Goal: Transaction & Acquisition: Purchase product/service

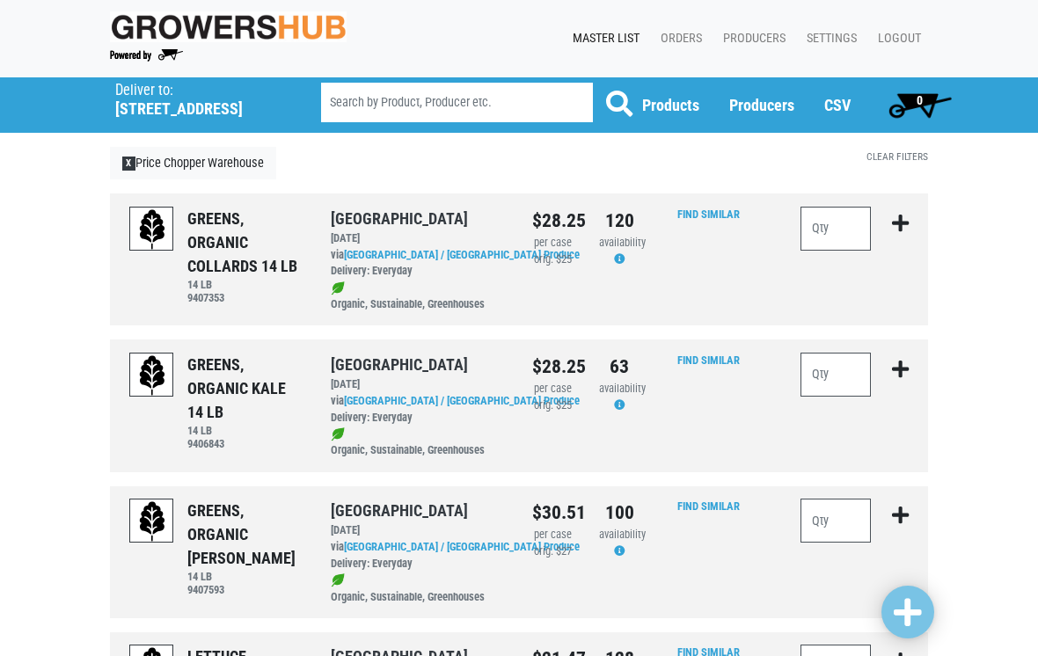
click at [146, 101] on h5 "501 Duanesburg Road" at bounding box center [195, 108] width 161 height 19
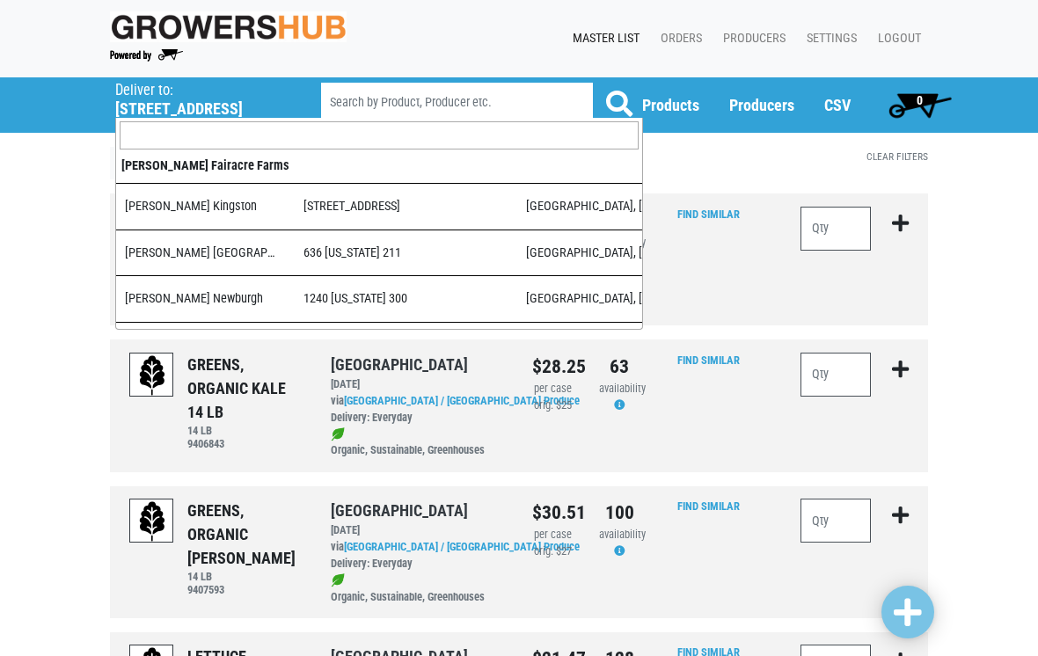
scroll to position [1172, 0]
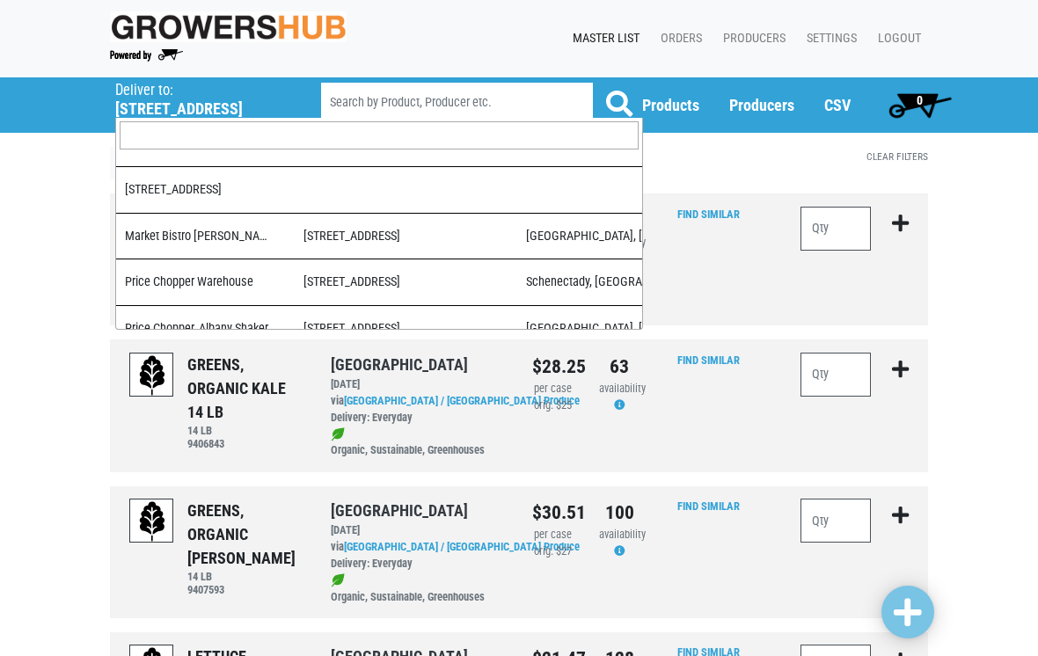
click at [184, 140] on input "search" at bounding box center [379, 135] width 519 height 28
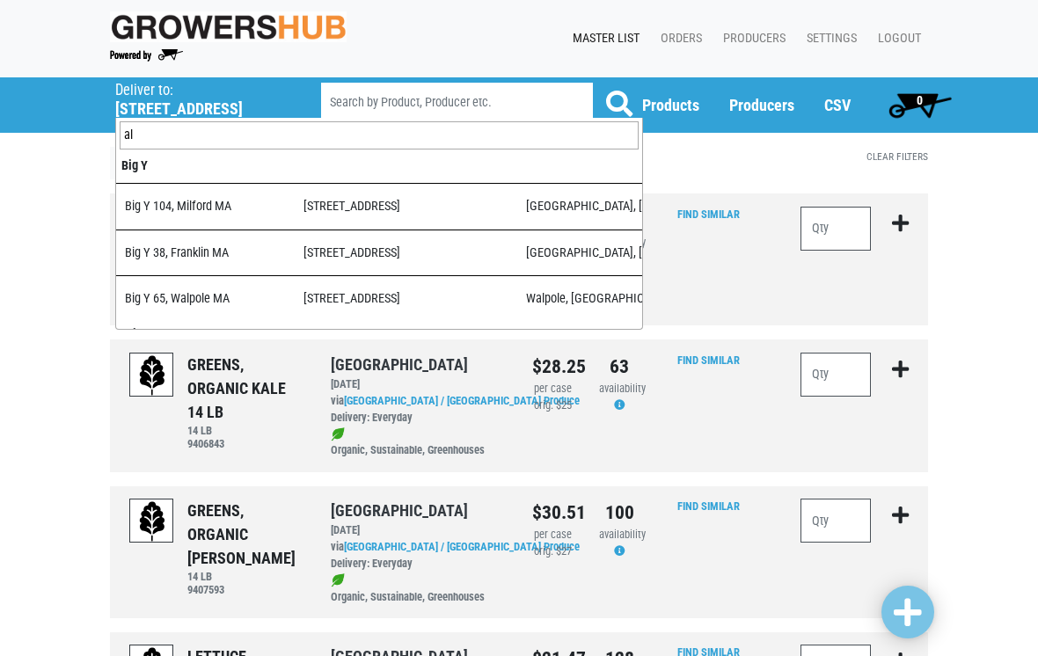
type input "alt"
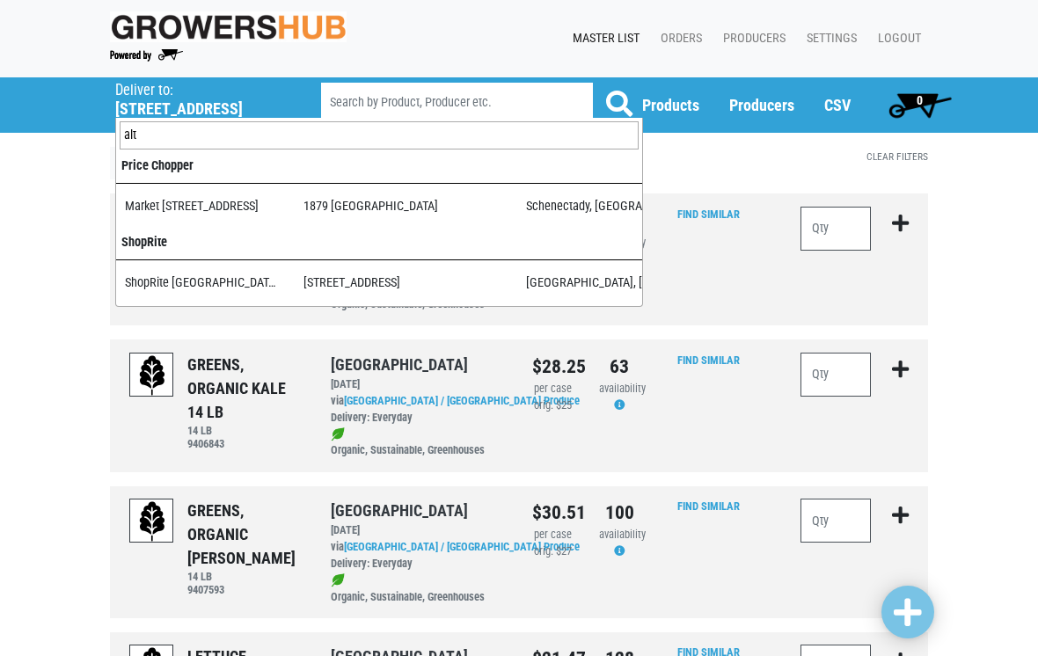
select select "276ffe78-500f-4a7a-a594-15c6a6ec89cb"
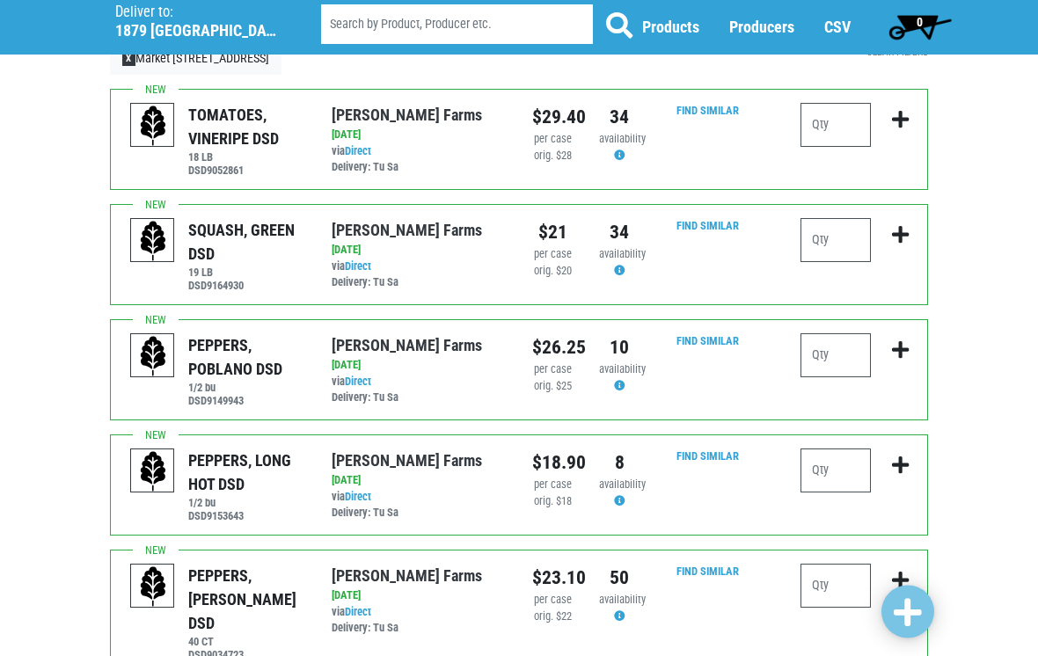
scroll to position [105, 0]
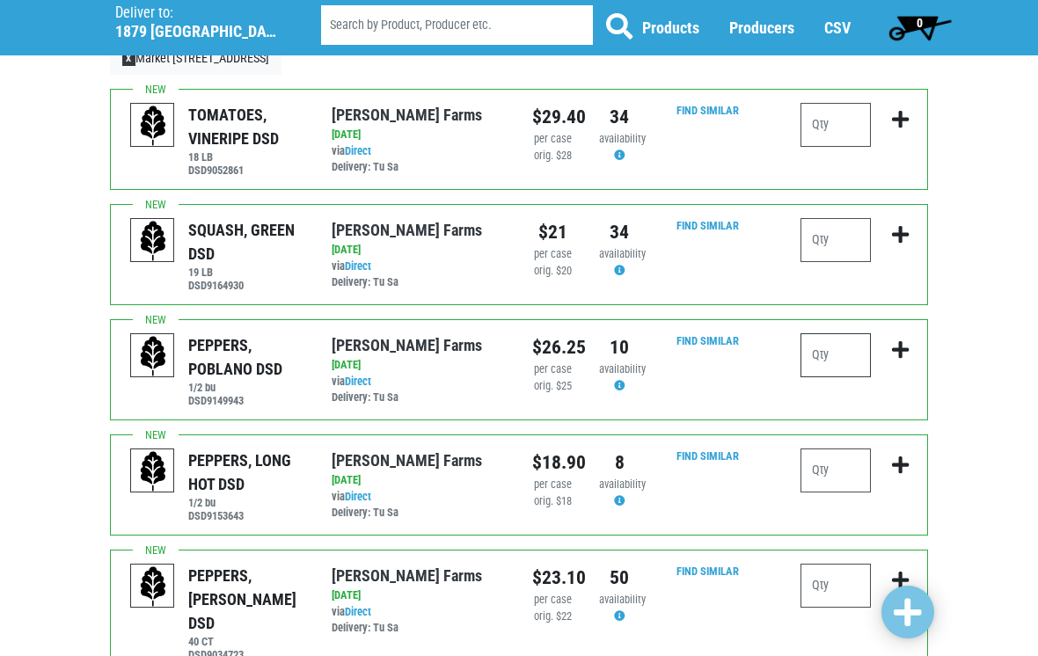
click at [833, 354] on input "number" at bounding box center [836, 355] width 70 height 44
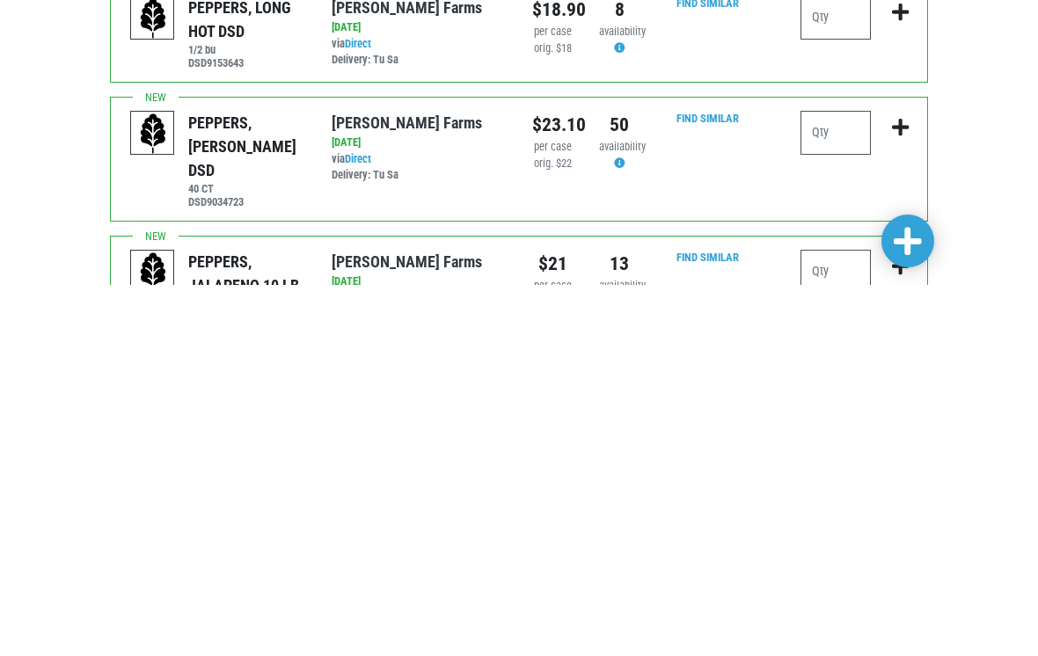
scroll to position [187, 0]
type input "1"
click at [816, 621] on input "number" at bounding box center [836, 643] width 70 height 44
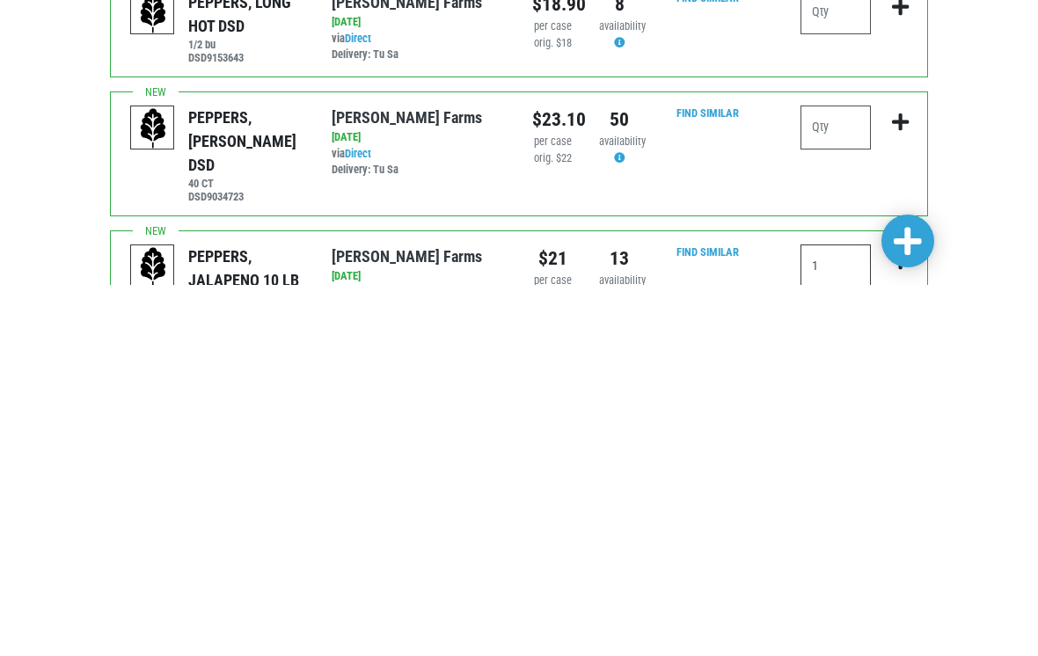
scroll to position [220, 0]
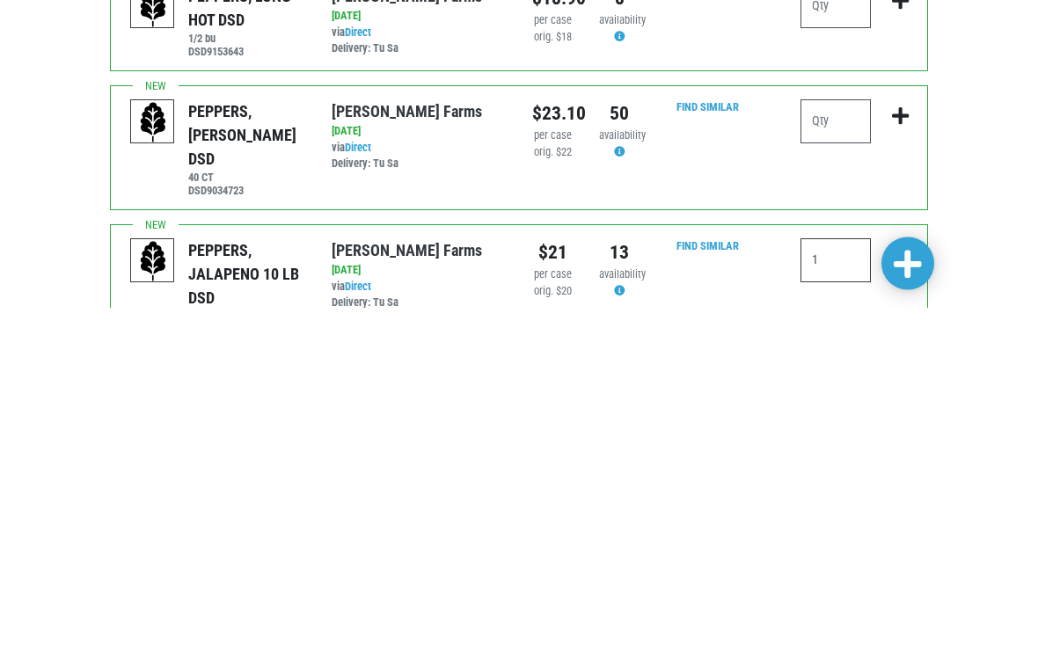
type input "1"
click at [826, 449] on input "number" at bounding box center [836, 471] width 70 height 44
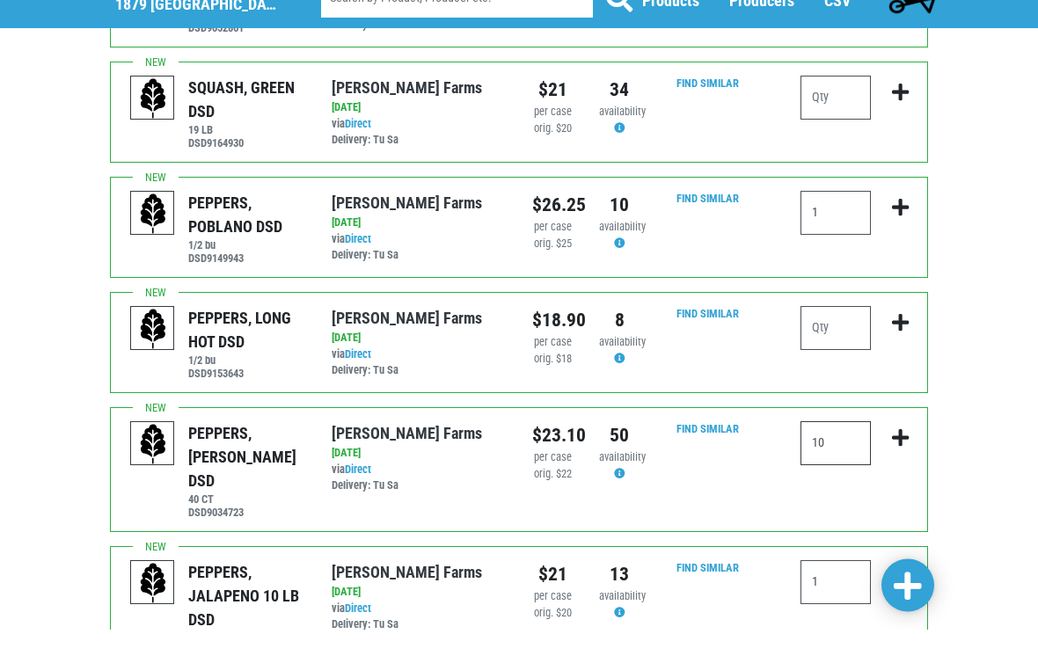
type input "10"
click at [823, 103] on input "number" at bounding box center [836, 125] width 70 height 44
type input "8"
click at [839, 218] on input "1" at bounding box center [836, 240] width 70 height 44
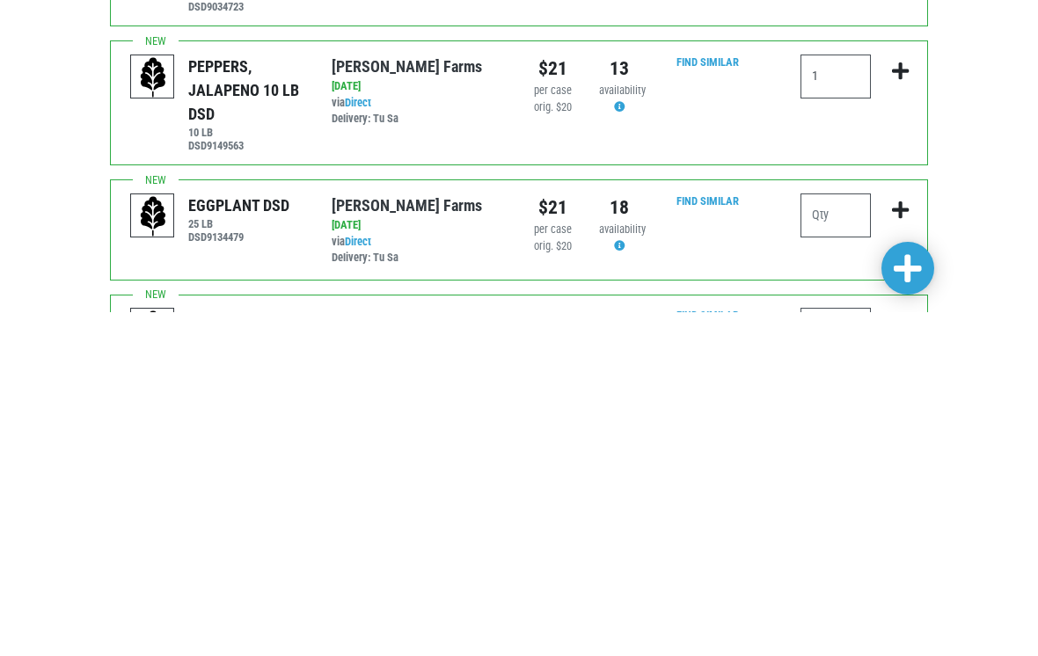
scroll to position [444, 0]
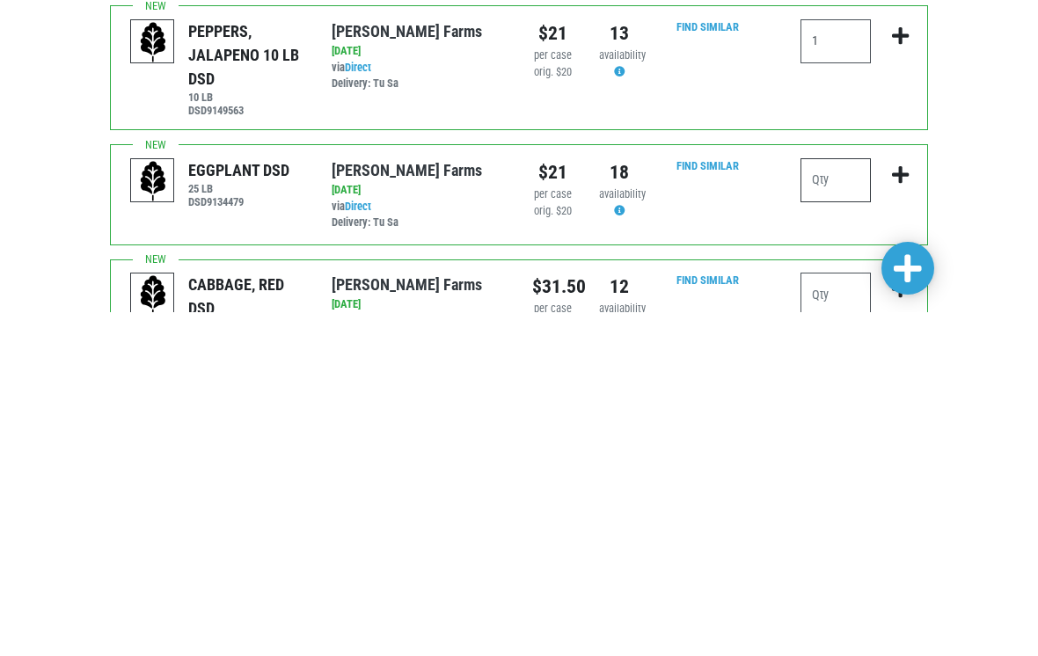
click at [830, 502] on input "number" at bounding box center [836, 524] width 70 height 44
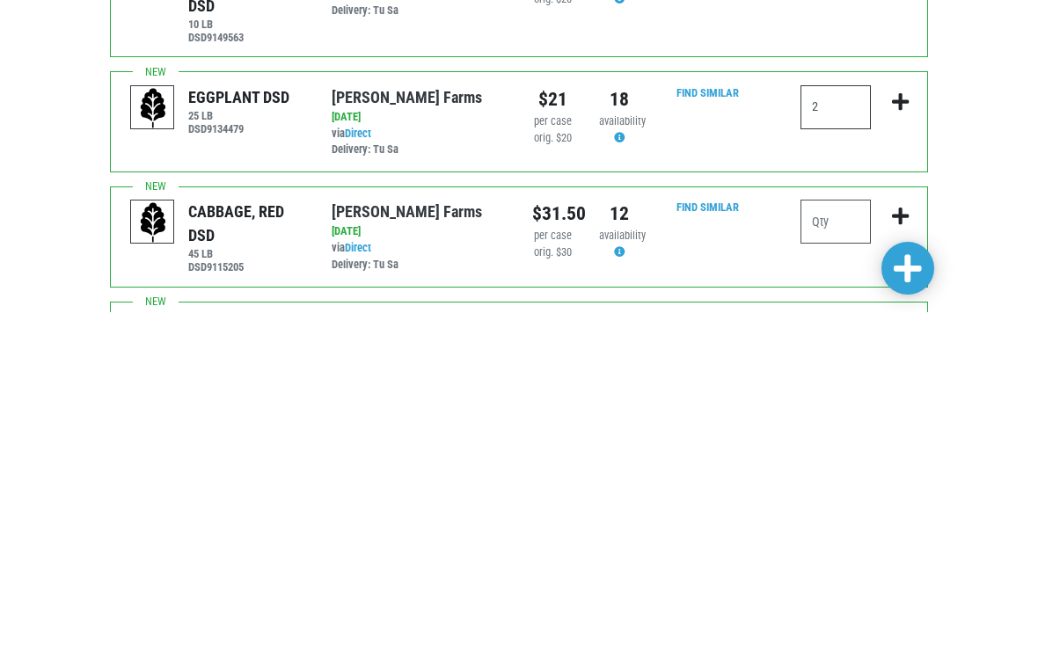
scroll to position [531, 0]
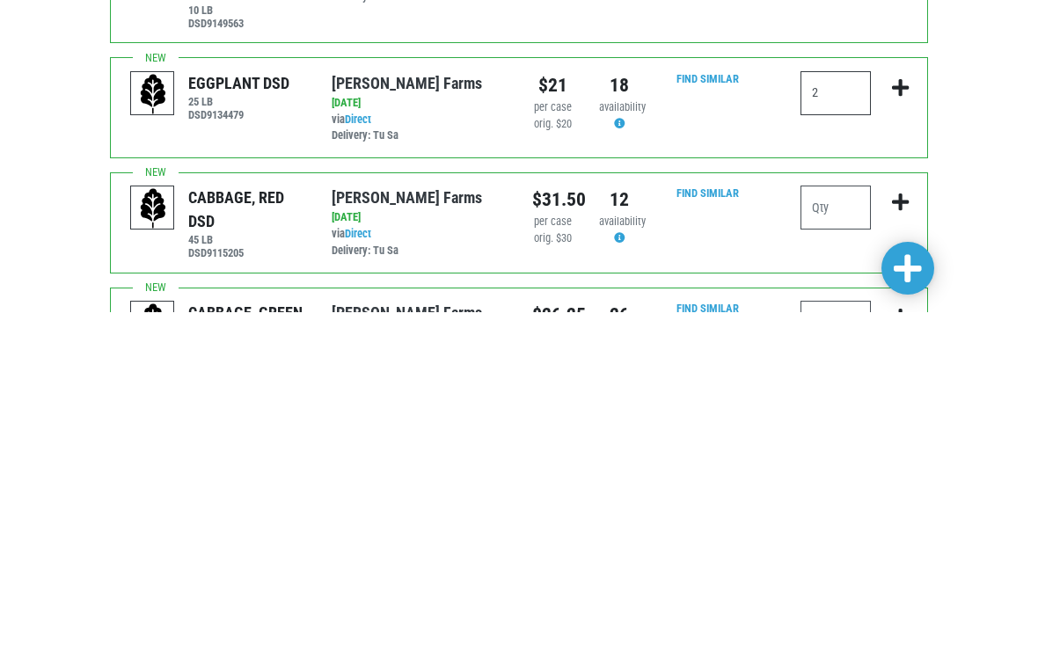
type input "2"
click at [829, 530] on input "number" at bounding box center [836, 552] width 70 height 44
type input "1"
click at [829, 645] on input "number" at bounding box center [836, 667] width 70 height 44
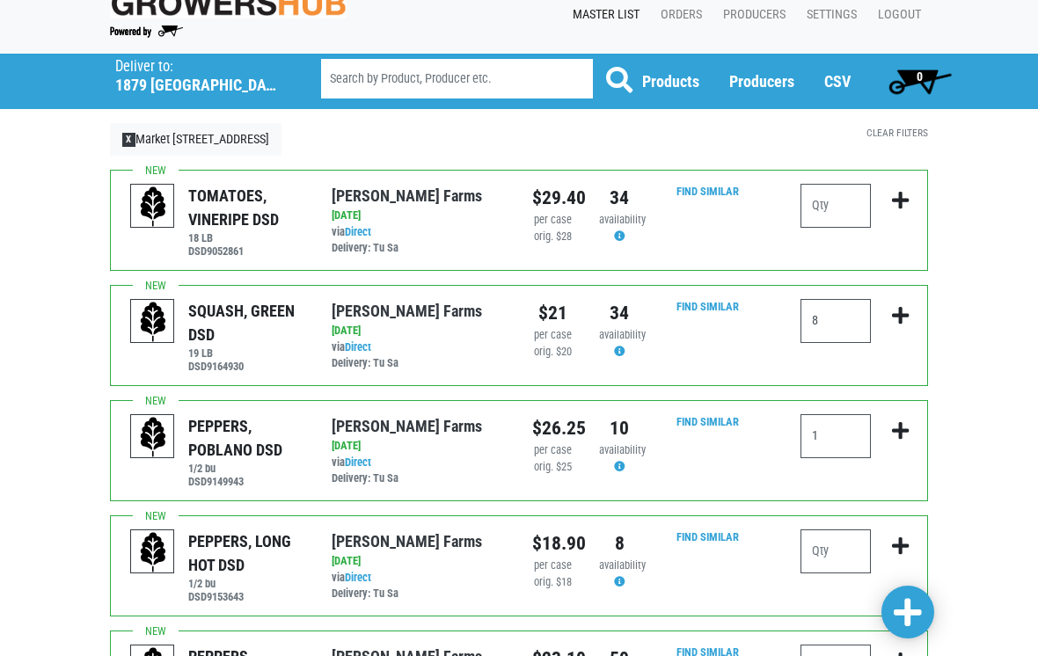
scroll to position [19, 0]
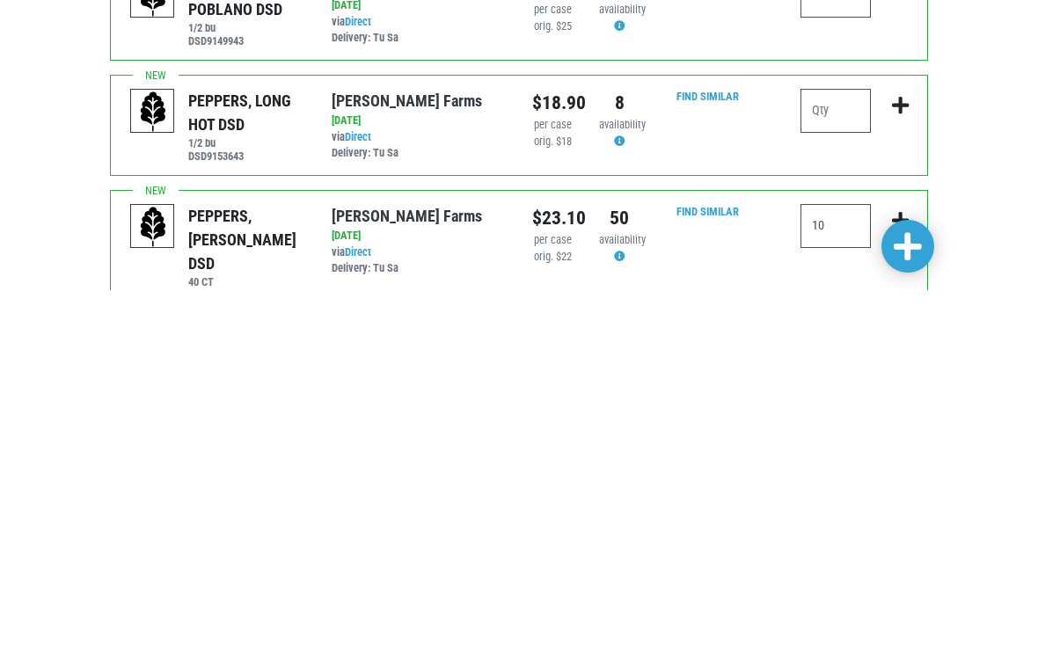
type input "1"
click at [904, 597] on span at bounding box center [908, 613] width 28 height 32
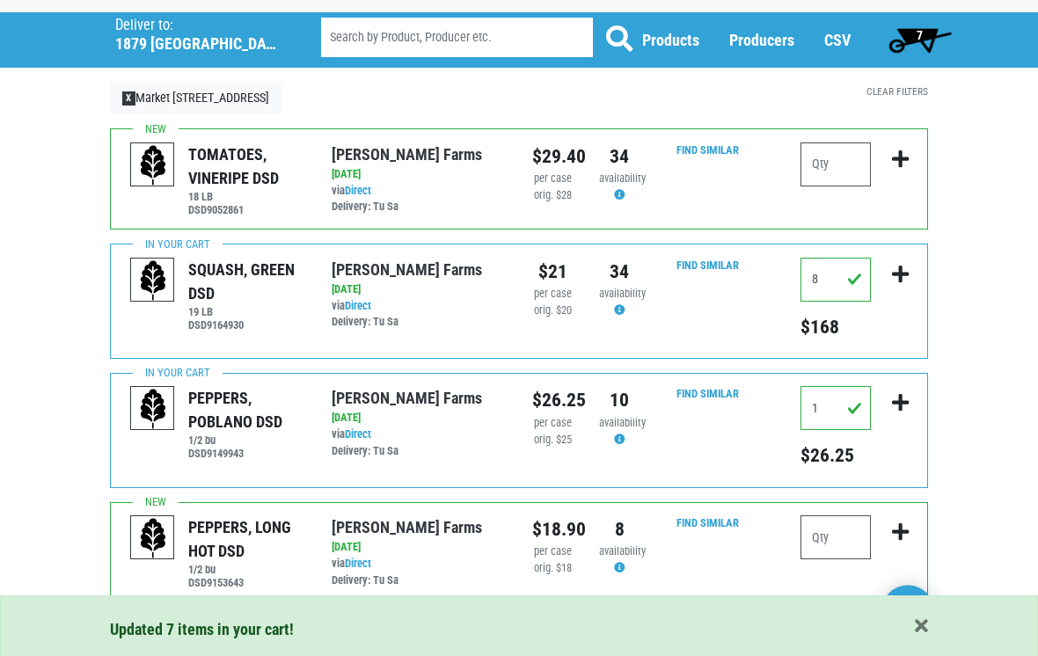
scroll to position [0, 0]
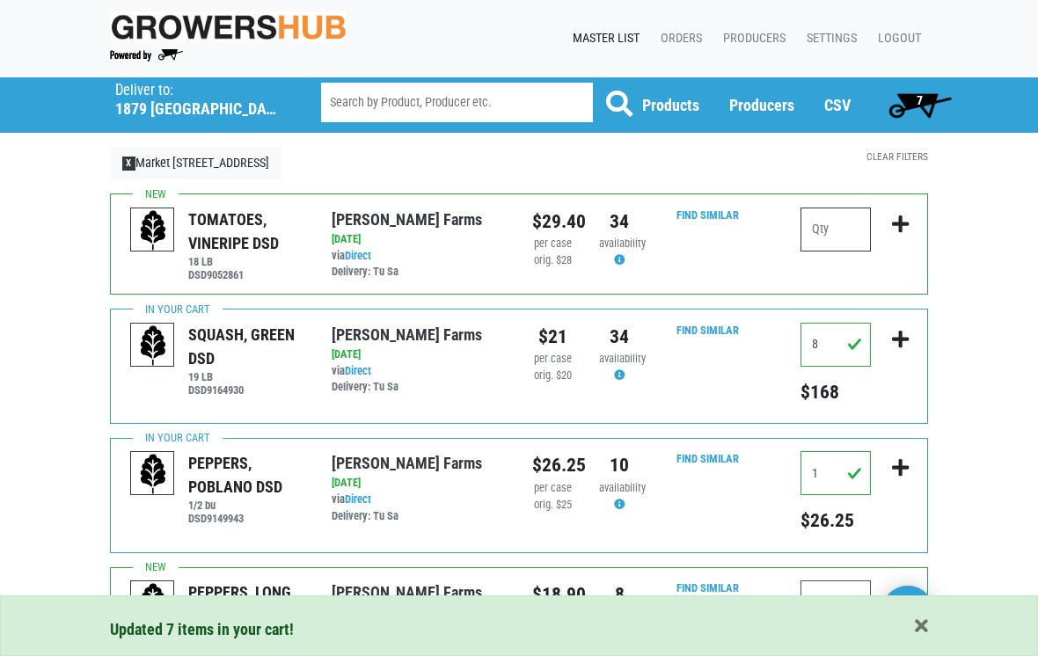
click at [833, 223] on input "number" at bounding box center [836, 230] width 70 height 44
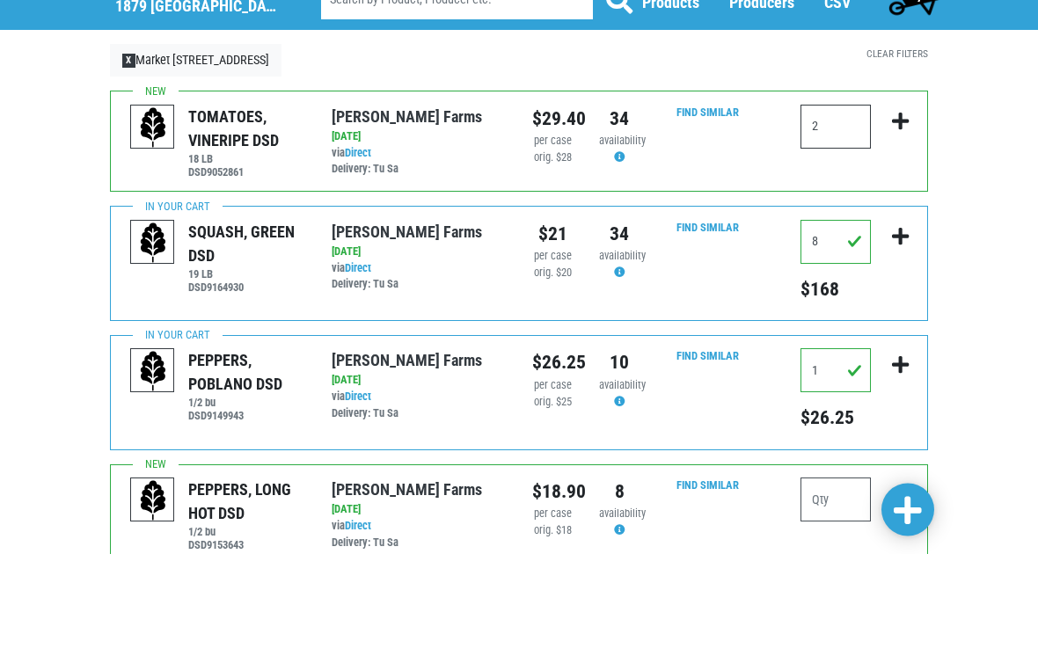
type input "2"
click at [904, 215] on icon "submit" at bounding box center [900, 224] width 17 height 19
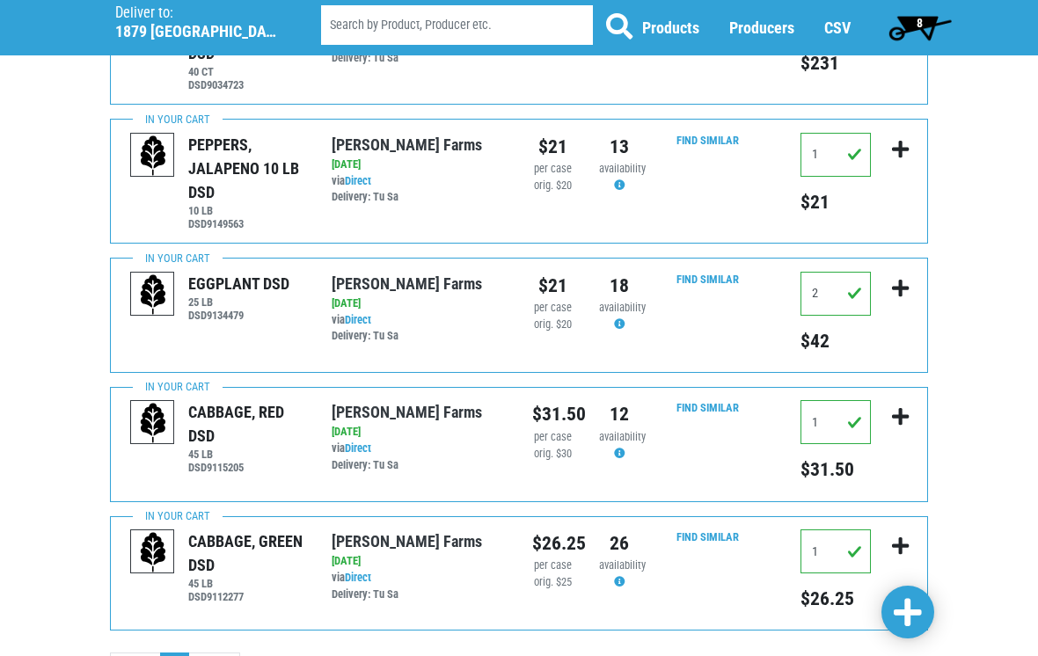
scroll to position [758, 0]
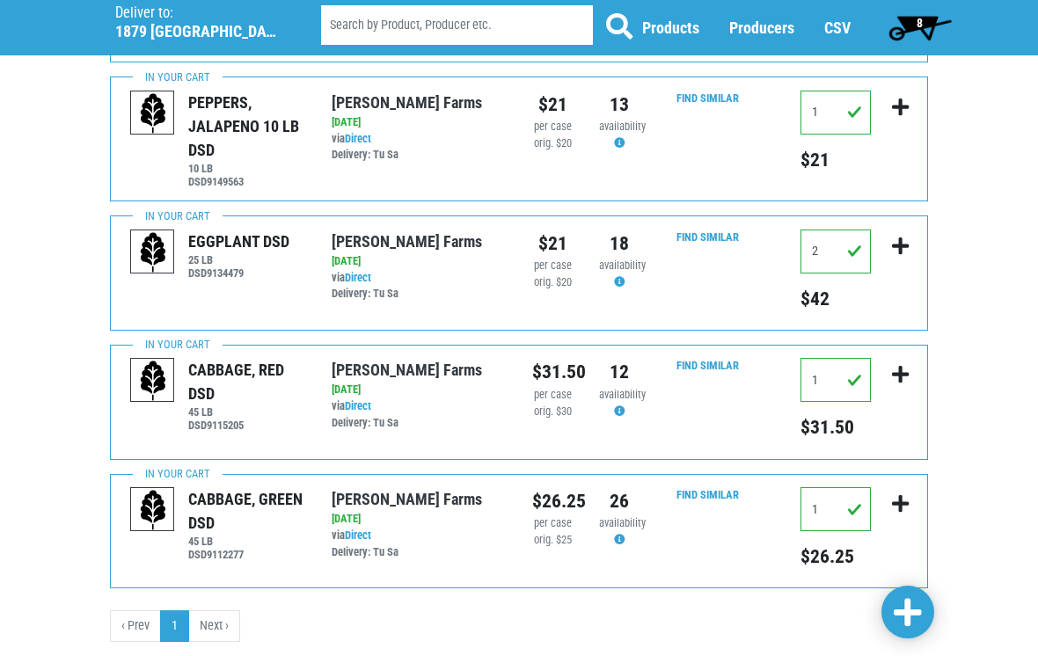
click at [213, 592] on div "TOMATOES, VINERIPE DSD 18 LB DSD9052861 Gade Farms via Direct on 2025-09-01 18 …" at bounding box center [519, 45] width 845 height 1221
click at [204, 611] on li "Next ›" at bounding box center [214, 627] width 51 height 32
click at [215, 611] on li "Next ›" at bounding box center [214, 627] width 51 height 32
click at [209, 622] on li "Next ›" at bounding box center [214, 627] width 51 height 32
click at [213, 611] on li "Next ›" at bounding box center [214, 627] width 51 height 32
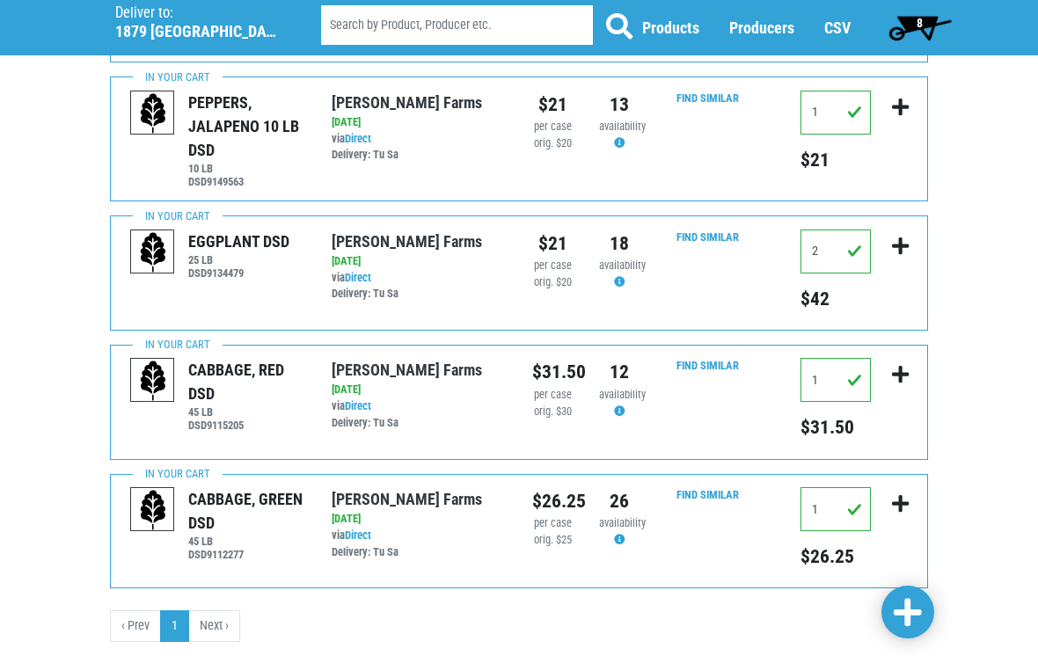
click at [201, 611] on li "Next ›" at bounding box center [214, 627] width 51 height 32
click at [912, 26] on span "8" at bounding box center [920, 27] width 78 height 35
click at [910, 33] on span "8" at bounding box center [920, 27] width 78 height 35
click at [914, 26] on span "8" at bounding box center [920, 27] width 78 height 35
click at [899, 26] on span "8" at bounding box center [920, 27] width 78 height 35
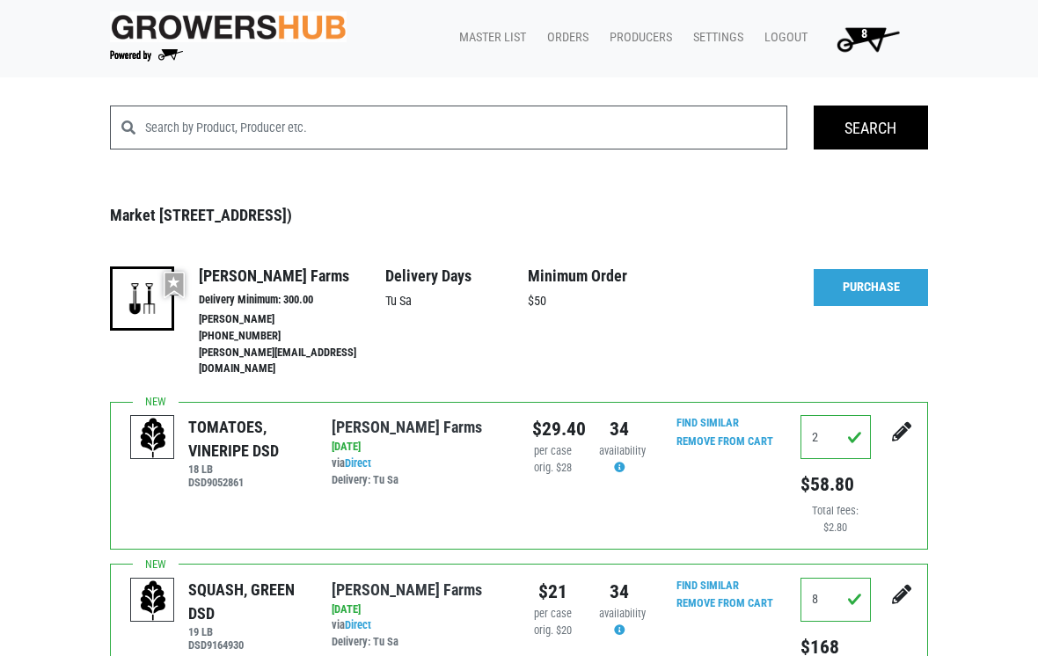
click at [494, 21] on link "Master List" at bounding box center [489, 37] width 88 height 33
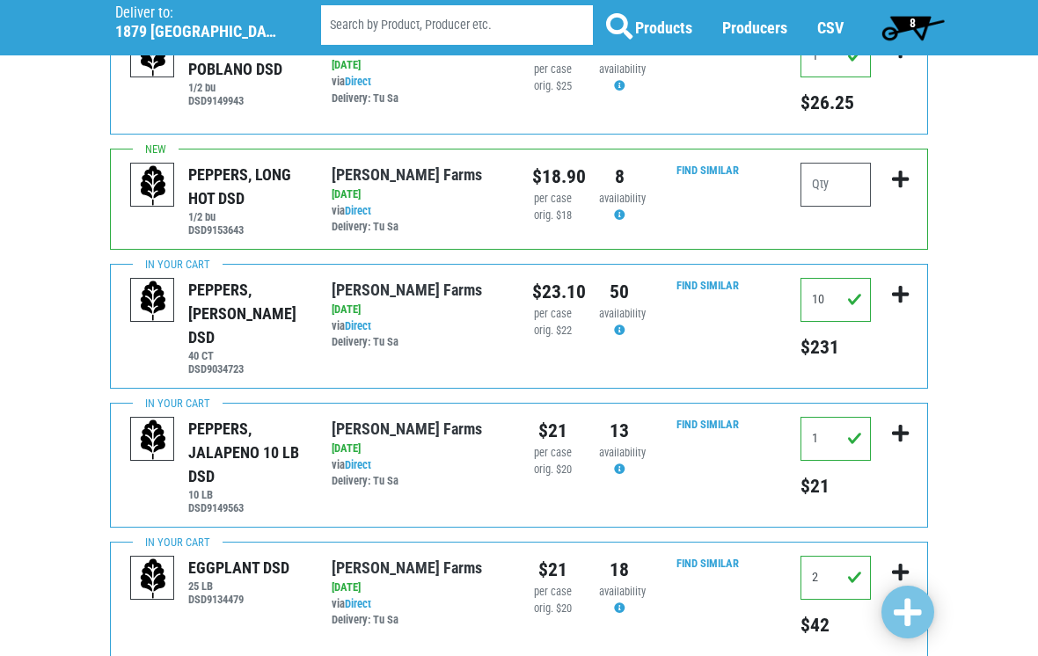
scroll to position [758, 0]
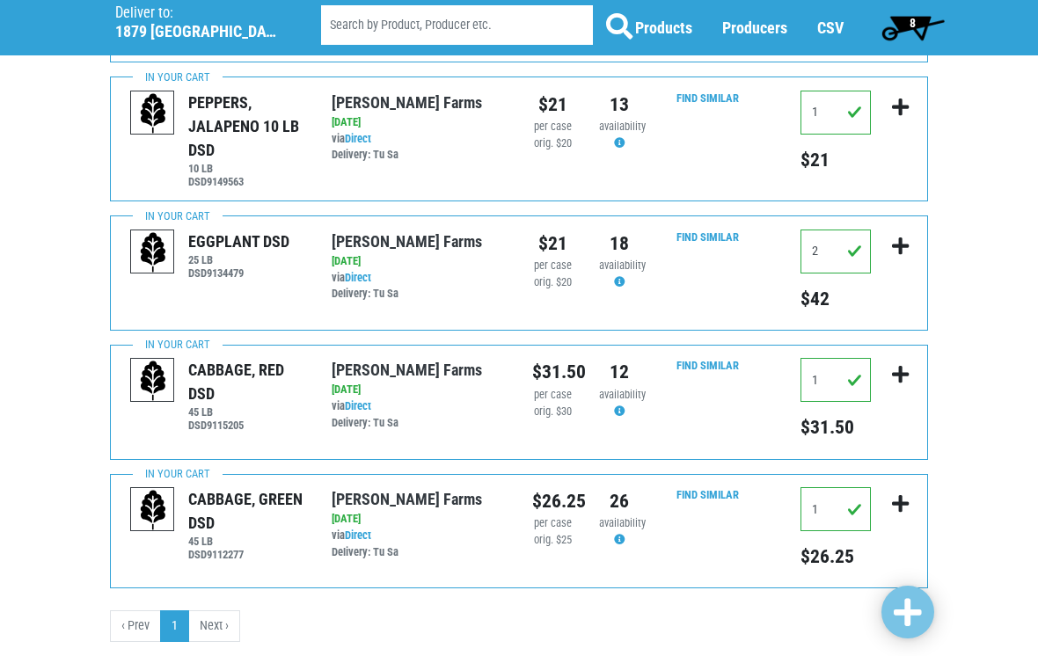
click at [215, 611] on li "Next ›" at bounding box center [214, 627] width 51 height 32
click at [222, 622] on li "Next ›" at bounding box center [214, 627] width 51 height 32
click at [216, 611] on li "Next ›" at bounding box center [214, 627] width 51 height 32
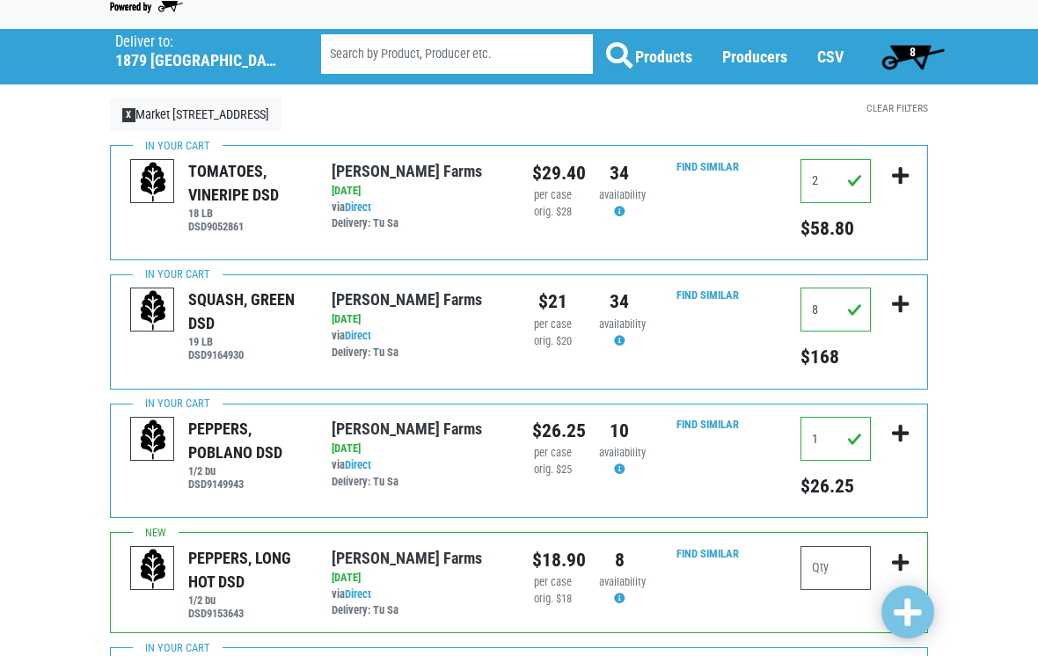
scroll to position [0, 0]
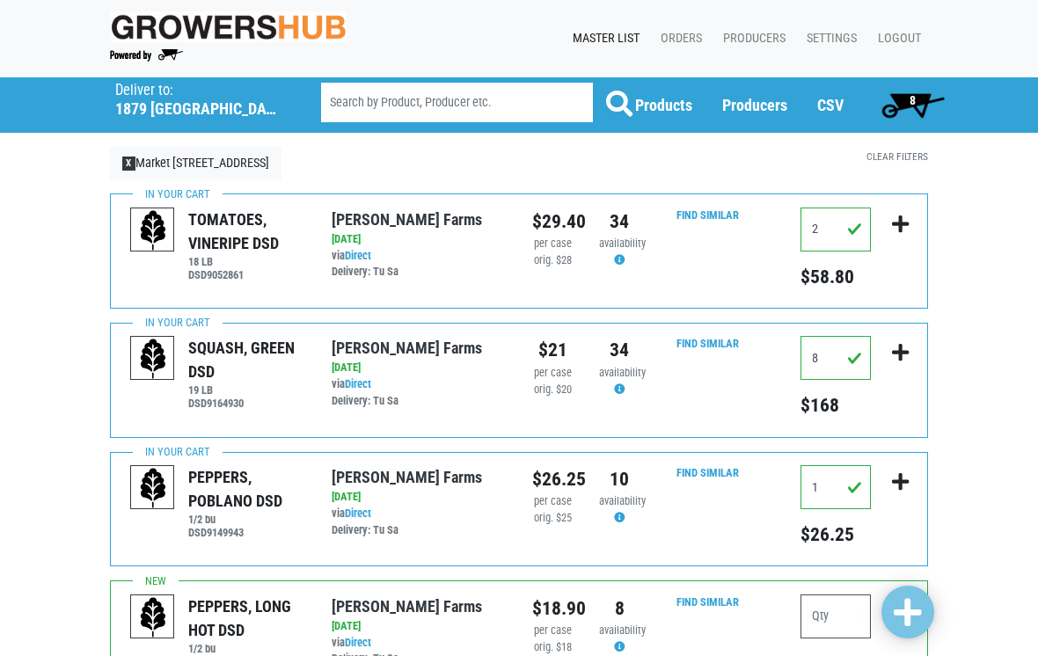
click at [910, 101] on span "8" at bounding box center [913, 100] width 6 height 14
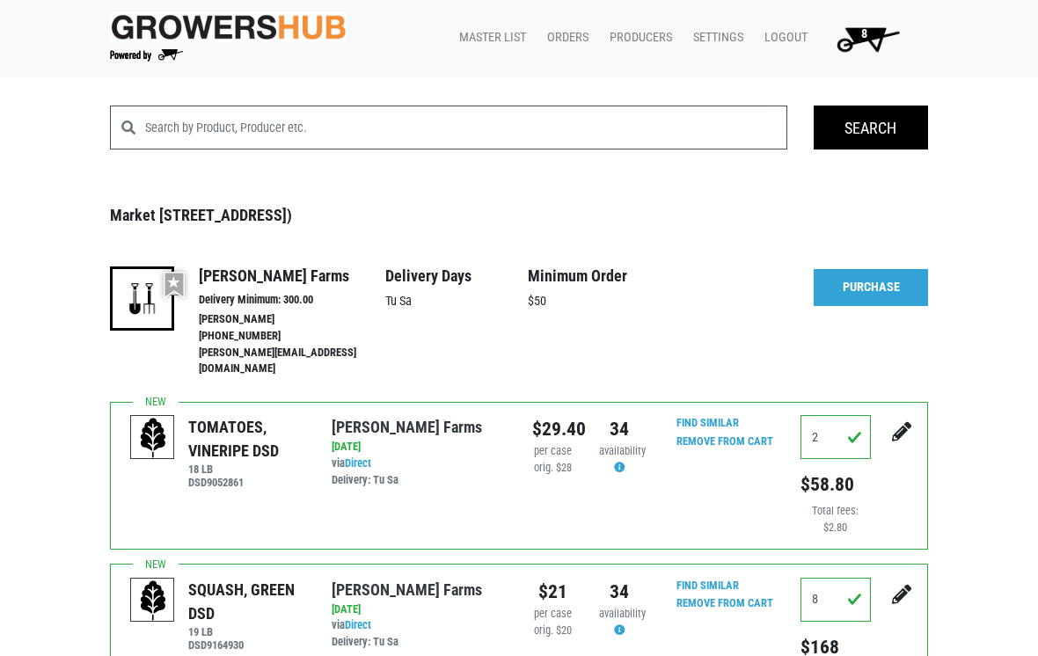
click at [869, 291] on link "Purchase" at bounding box center [871, 287] width 114 height 37
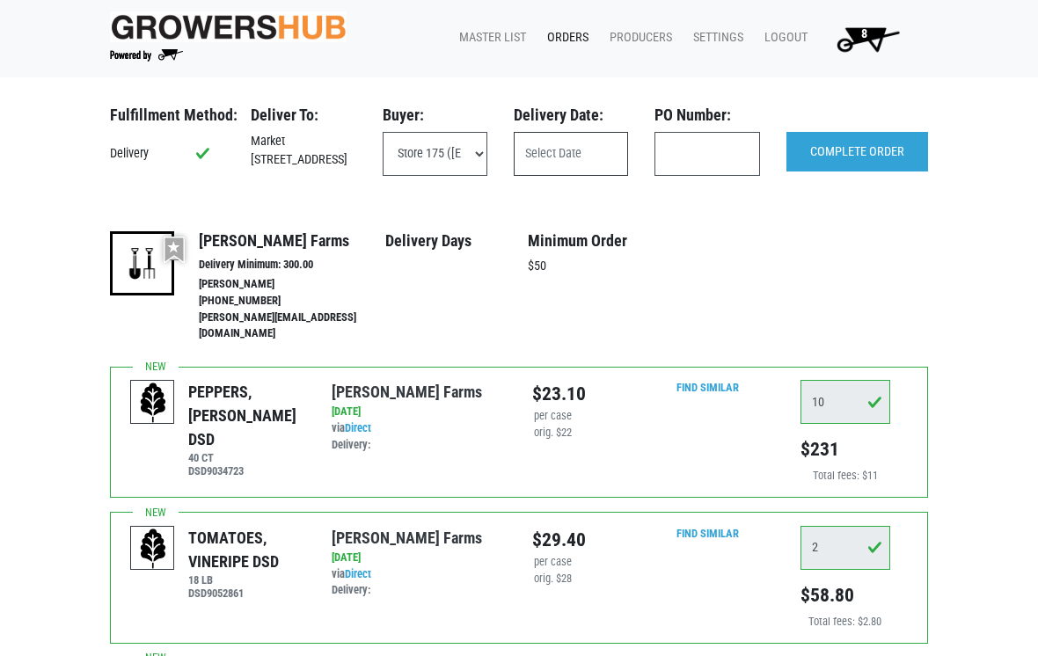
click at [590, 154] on input "text" at bounding box center [571, 154] width 114 height 44
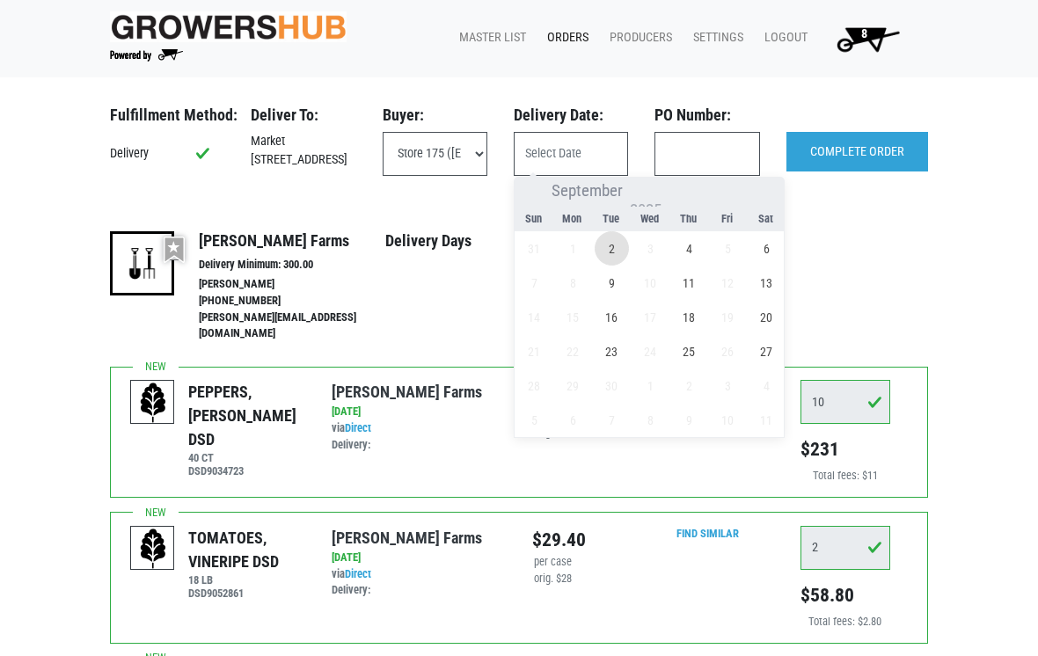
click at [615, 253] on span "2" at bounding box center [612, 248] width 34 height 34
type input "[DATE]"
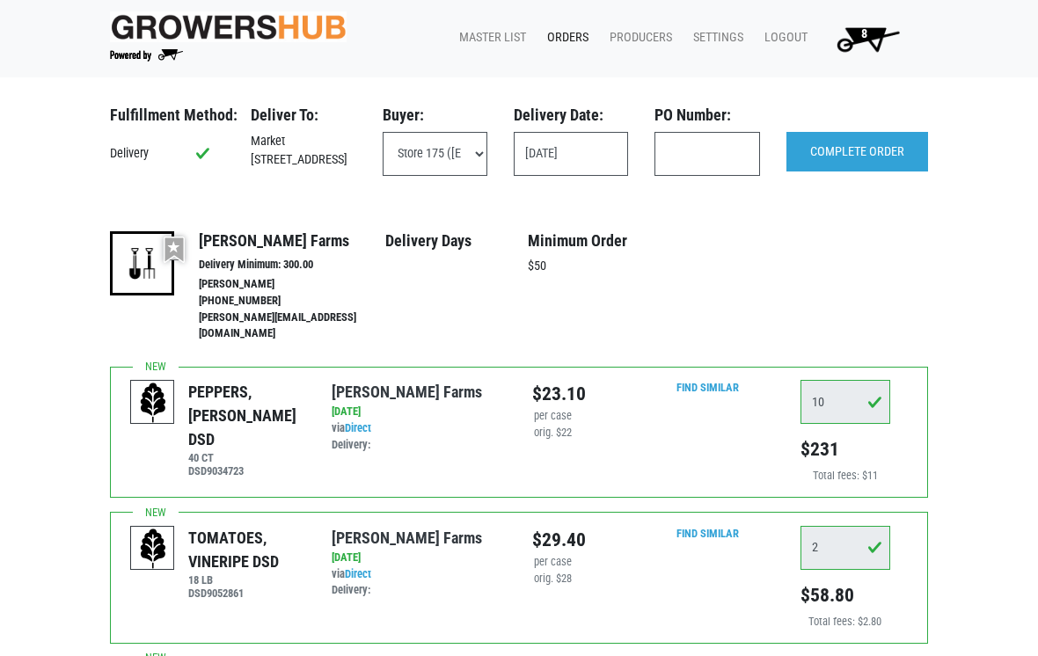
click at [887, 157] on input "COMPLETE ORDER" at bounding box center [858, 152] width 142 height 40
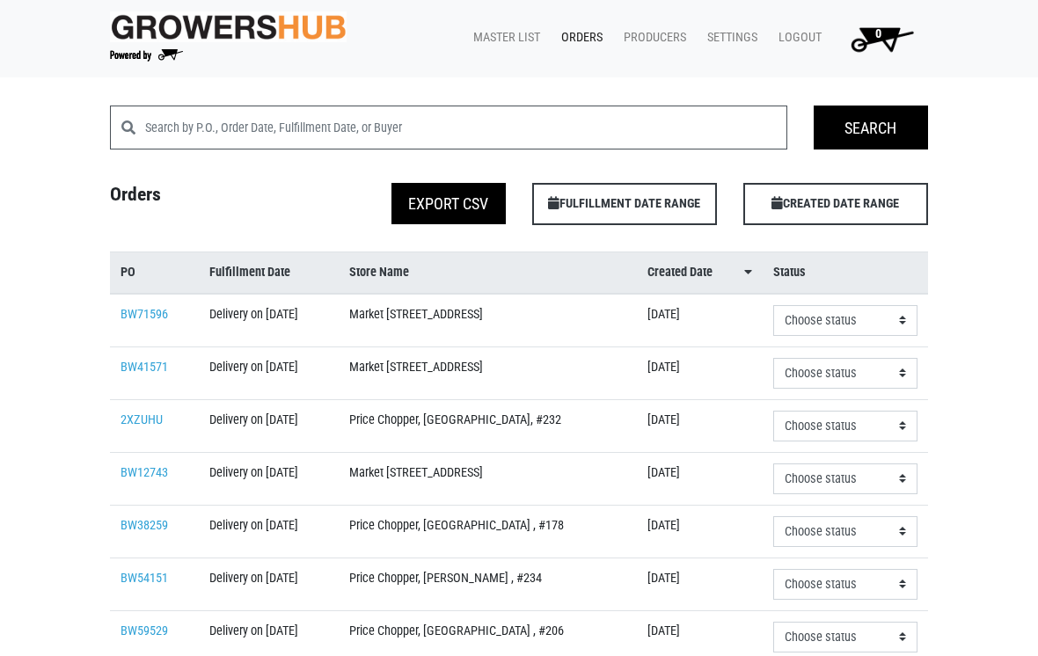
click at [516, 37] on link "Master List" at bounding box center [503, 37] width 88 height 33
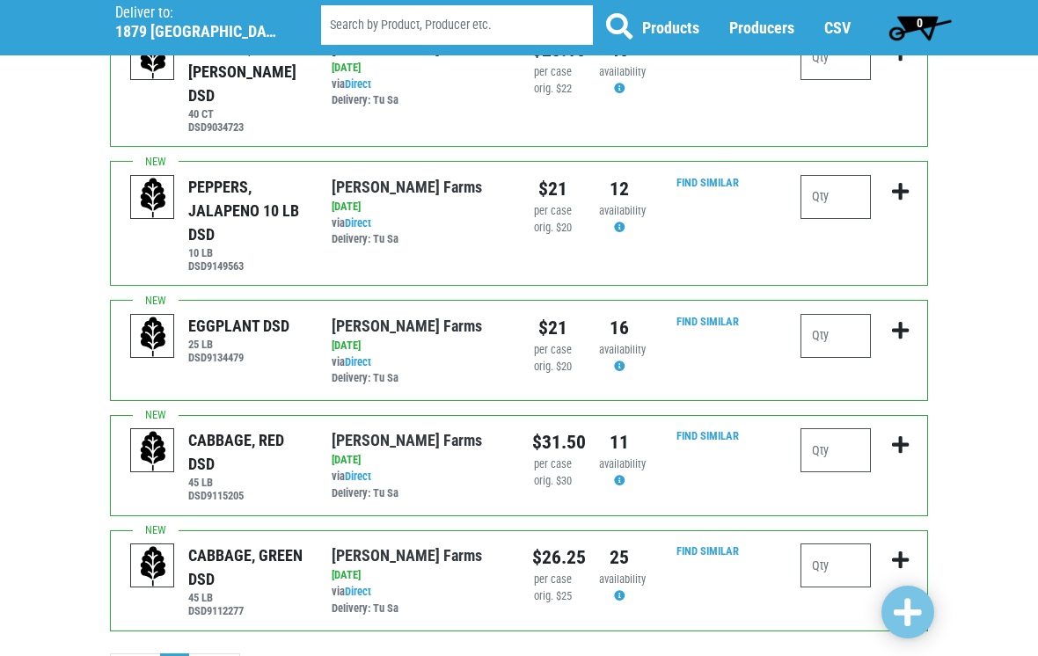
scroll to position [663, 0]
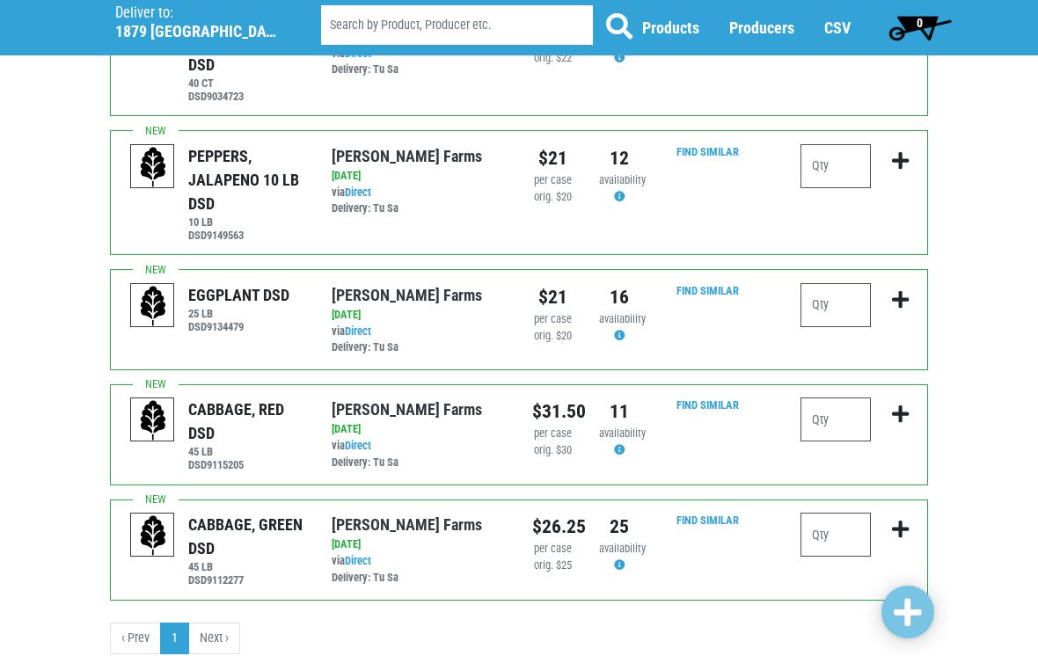
click at [219, 623] on li "Next ›" at bounding box center [214, 639] width 51 height 32
click at [215, 623] on li "Next ›" at bounding box center [214, 639] width 51 height 32
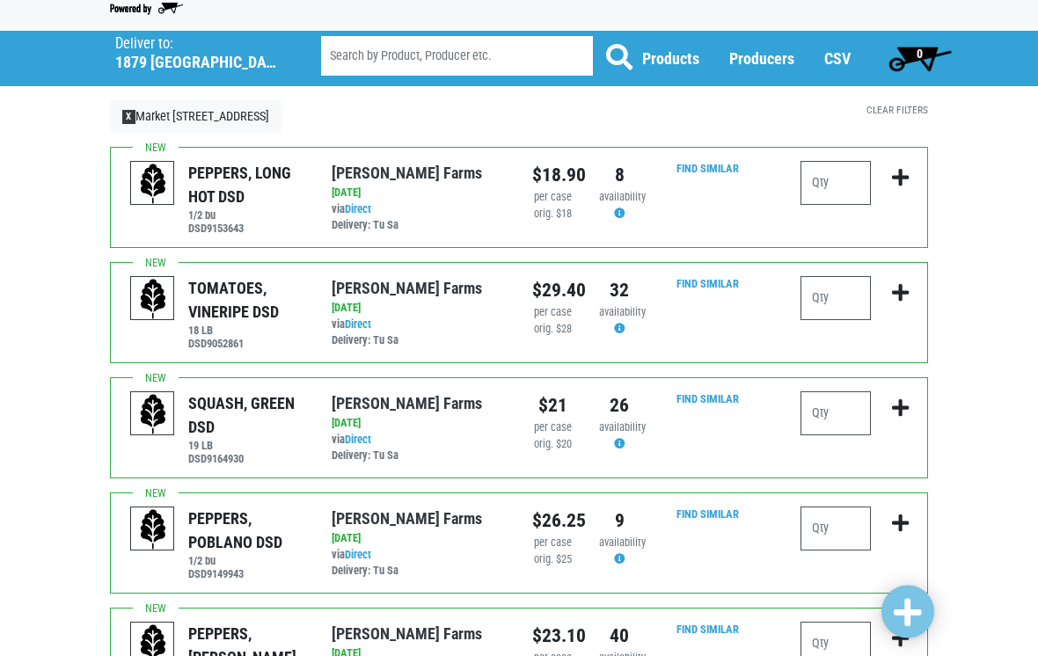
scroll to position [0, 0]
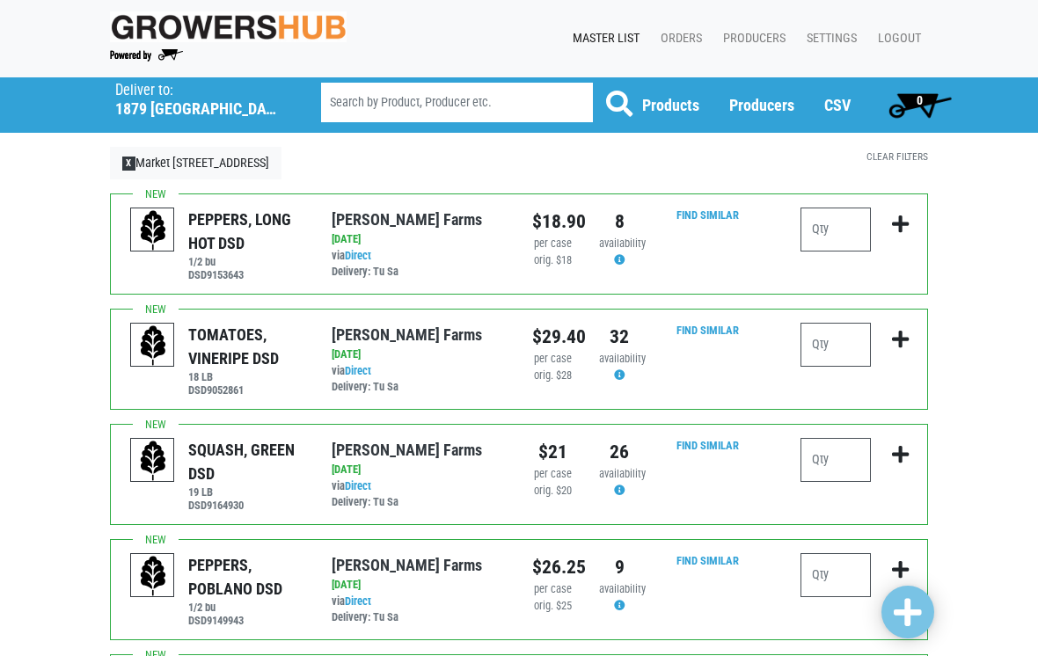
click at [595, 33] on link "Master List" at bounding box center [603, 38] width 88 height 33
click at [163, 105] on h5 "1879 Altamont Avenue" at bounding box center [195, 108] width 161 height 19
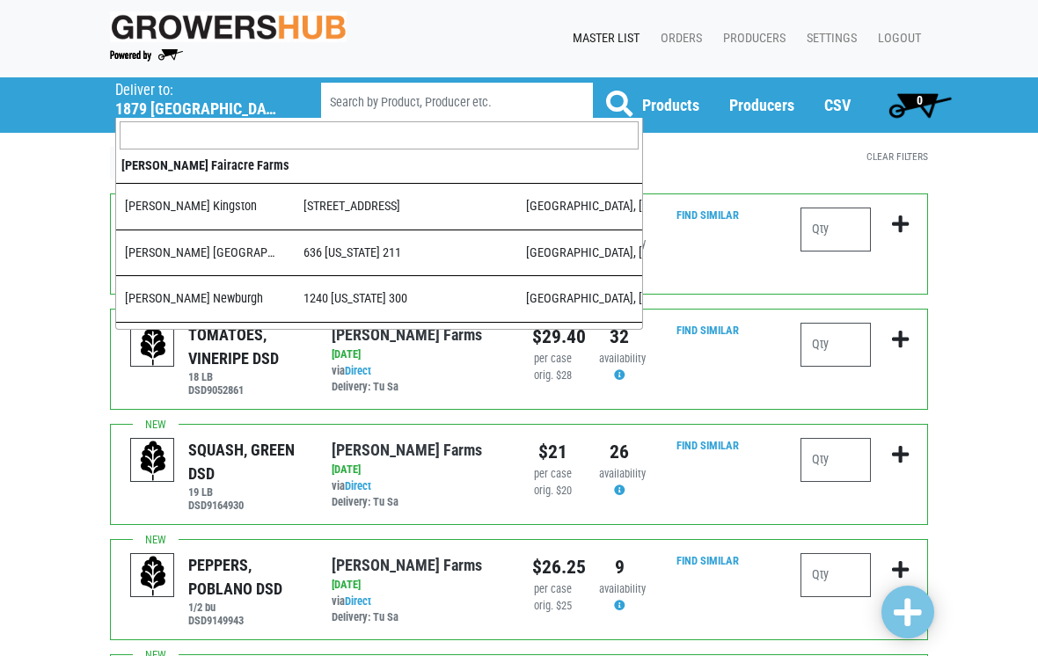
scroll to position [531, 0]
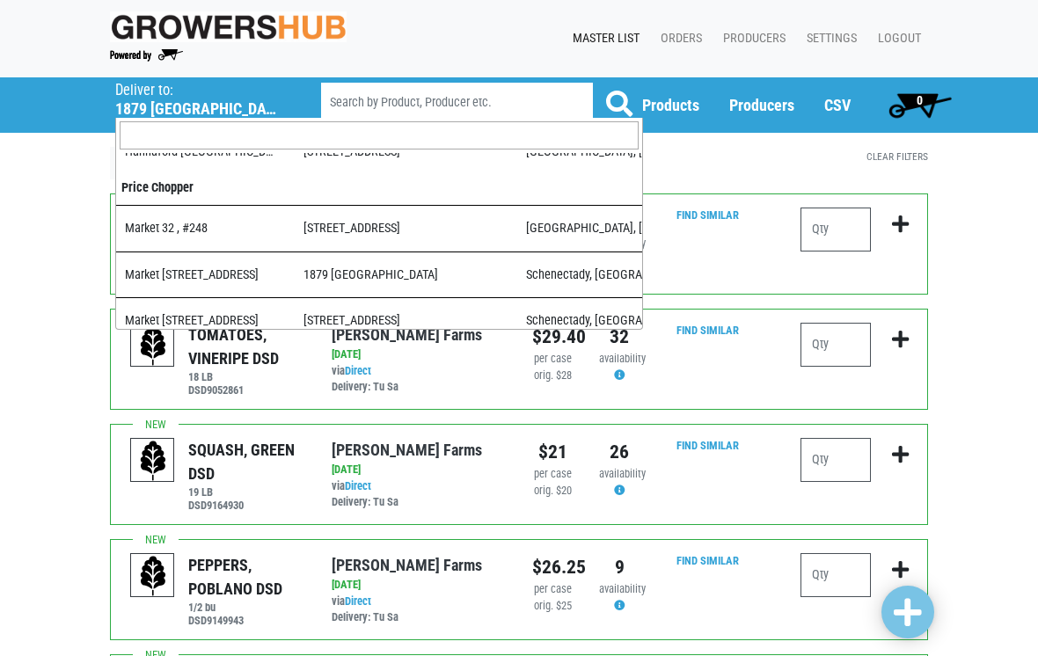
click at [168, 143] on input "search" at bounding box center [379, 135] width 519 height 28
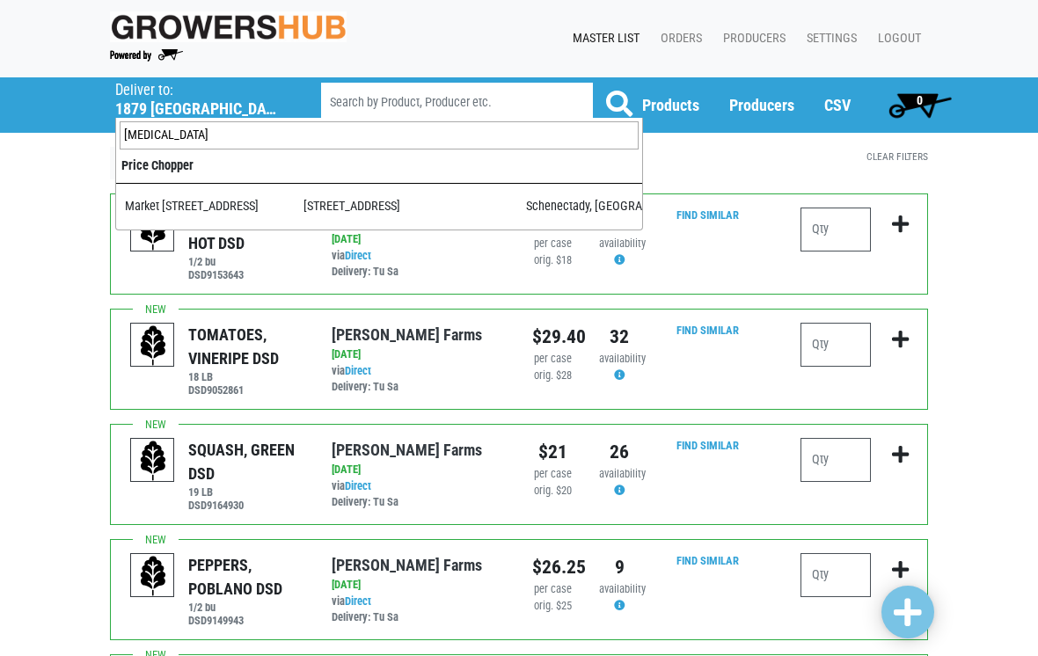
type input "ball"
select select "17a41835-8d76-4b59-8879-aa64a3268339"
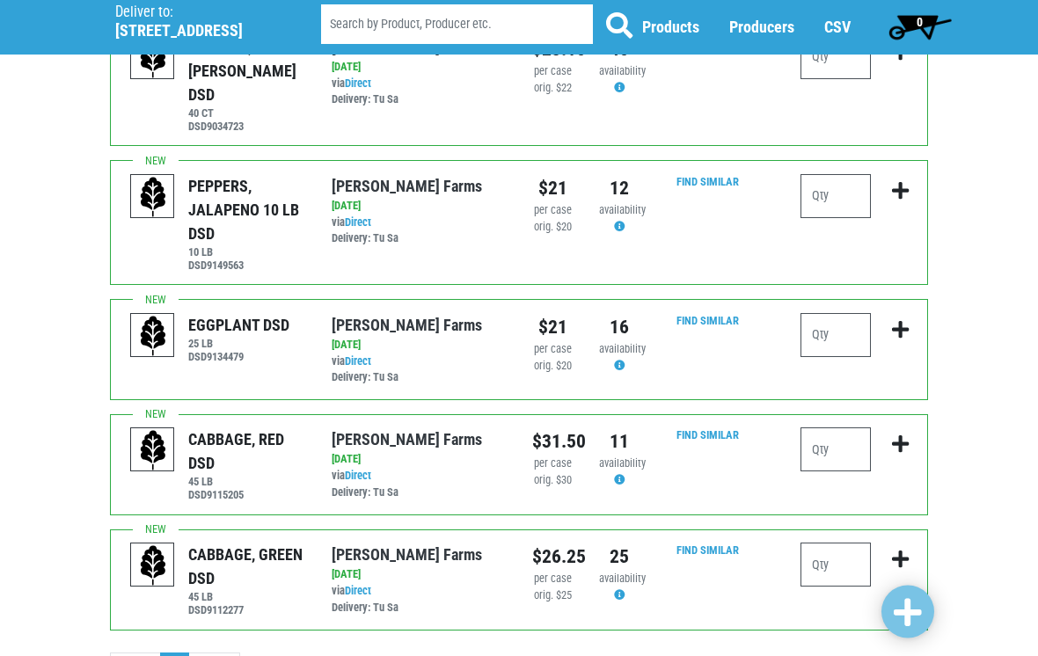
scroll to position [663, 0]
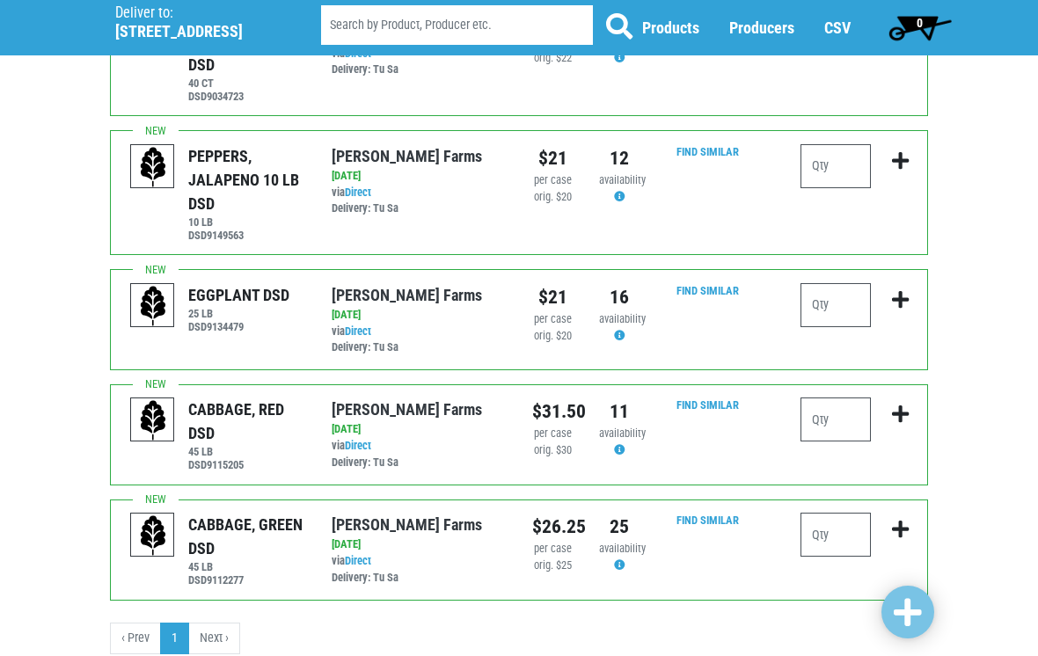
click at [216, 623] on li "Next ›" at bounding box center [214, 639] width 51 height 32
click at [222, 623] on li "Next ›" at bounding box center [214, 639] width 51 height 32
click at [209, 623] on li "Next ›" at bounding box center [214, 639] width 51 height 32
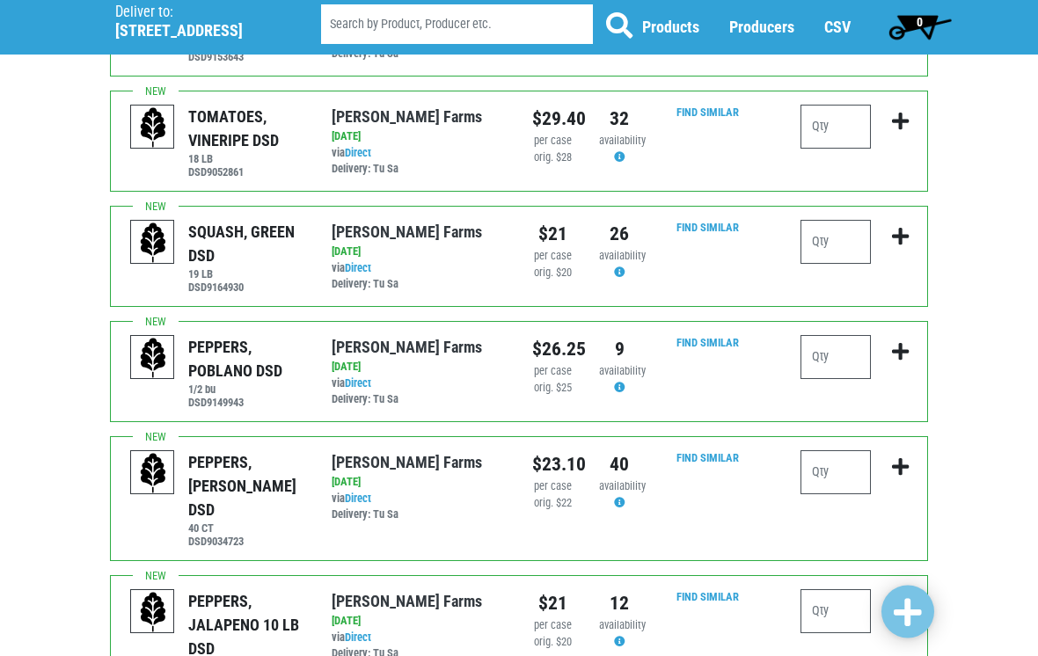
scroll to position [0, 0]
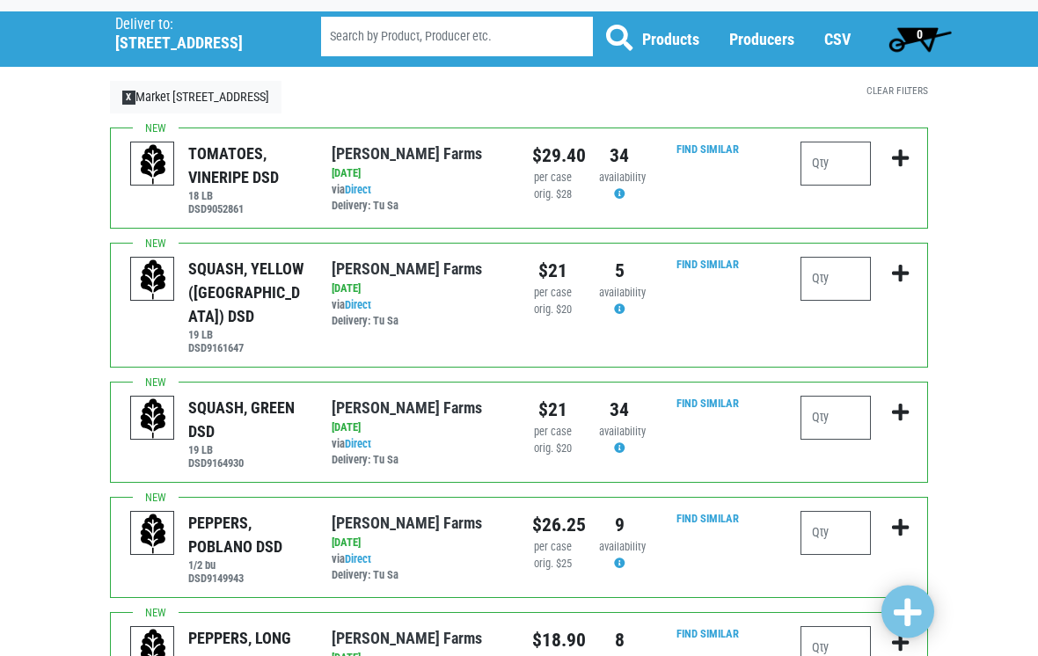
scroll to position [66, 0]
click at [843, 398] on input "number" at bounding box center [836, 418] width 70 height 44
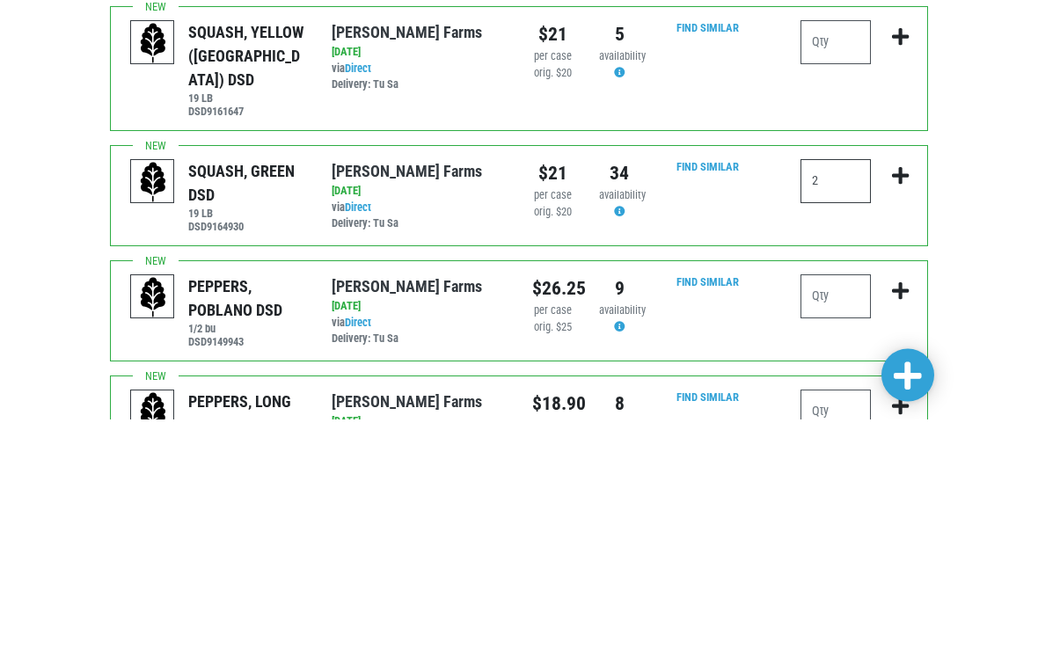
type input "2"
click at [822, 258] on input "number" at bounding box center [836, 280] width 70 height 44
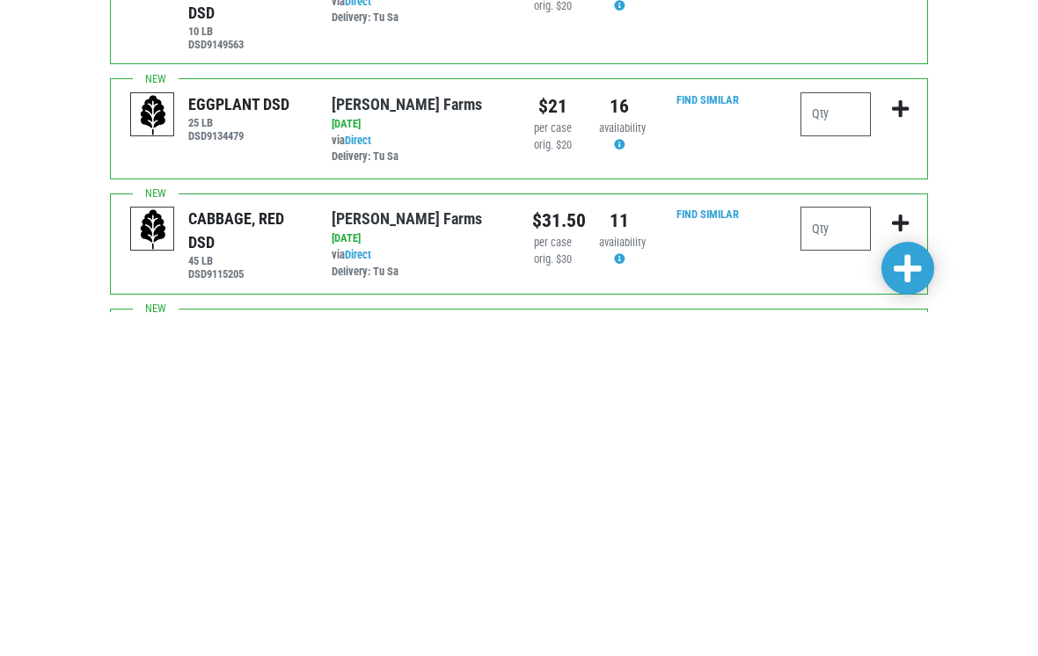
scroll to position [651, 0]
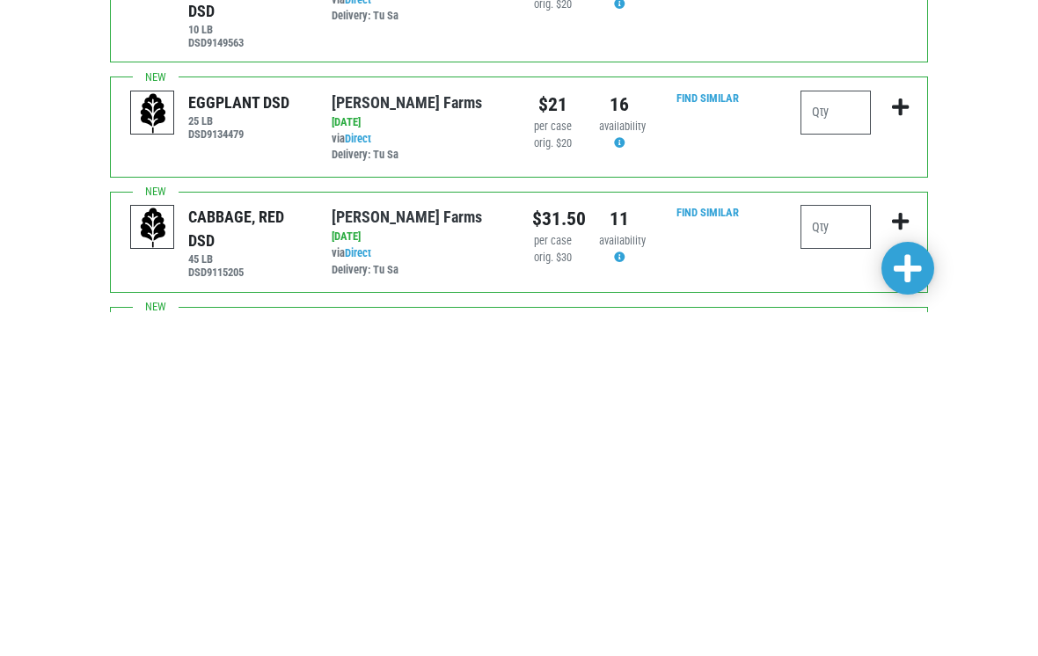
type input "2"
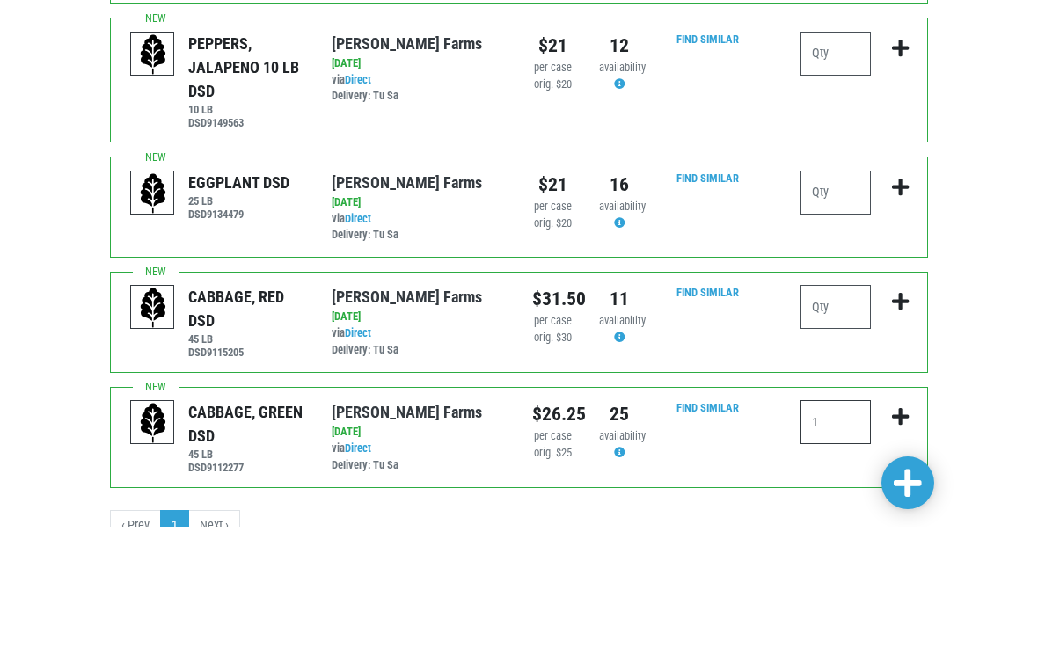
type input "1"
click at [843, 300] on input "number" at bounding box center [836, 322] width 70 height 44
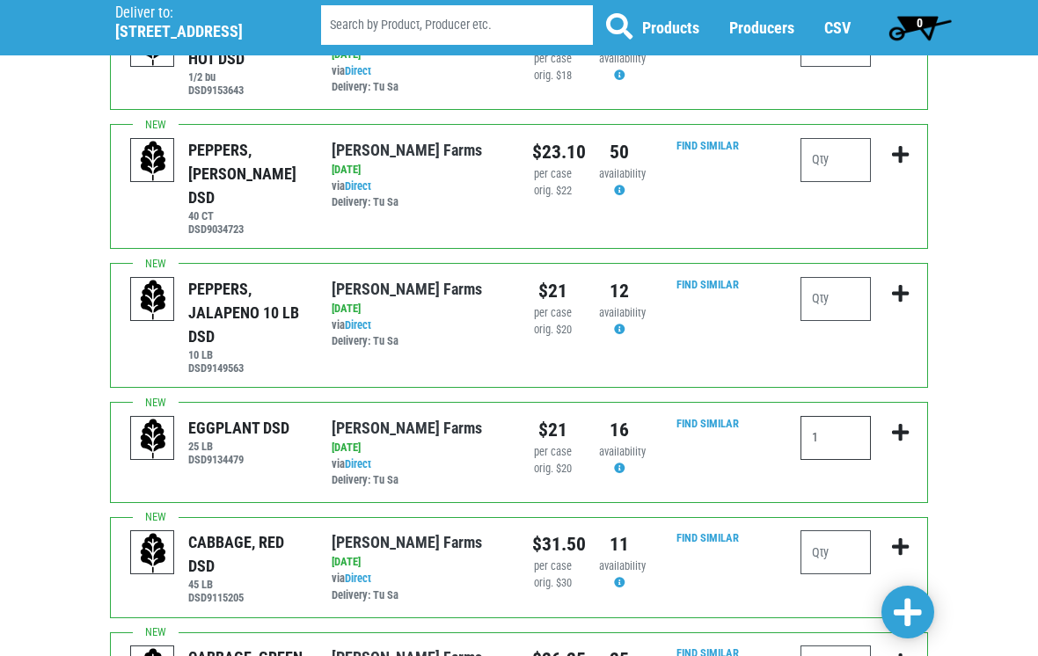
scroll to position [669, 0]
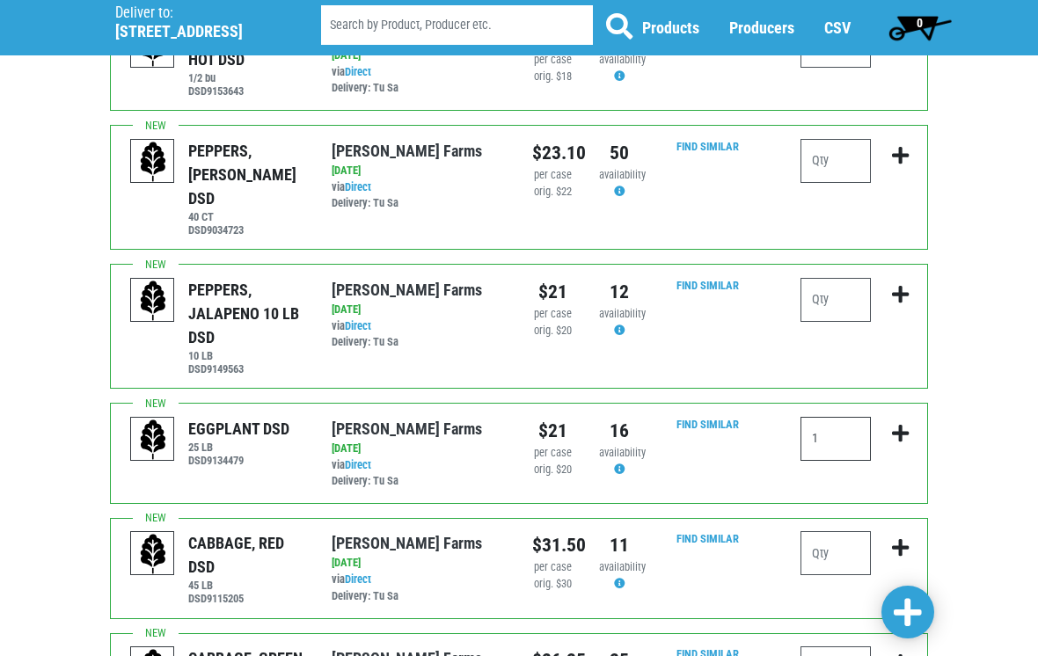
type input "1"
click at [835, 139] on input "number" at bounding box center [836, 161] width 70 height 44
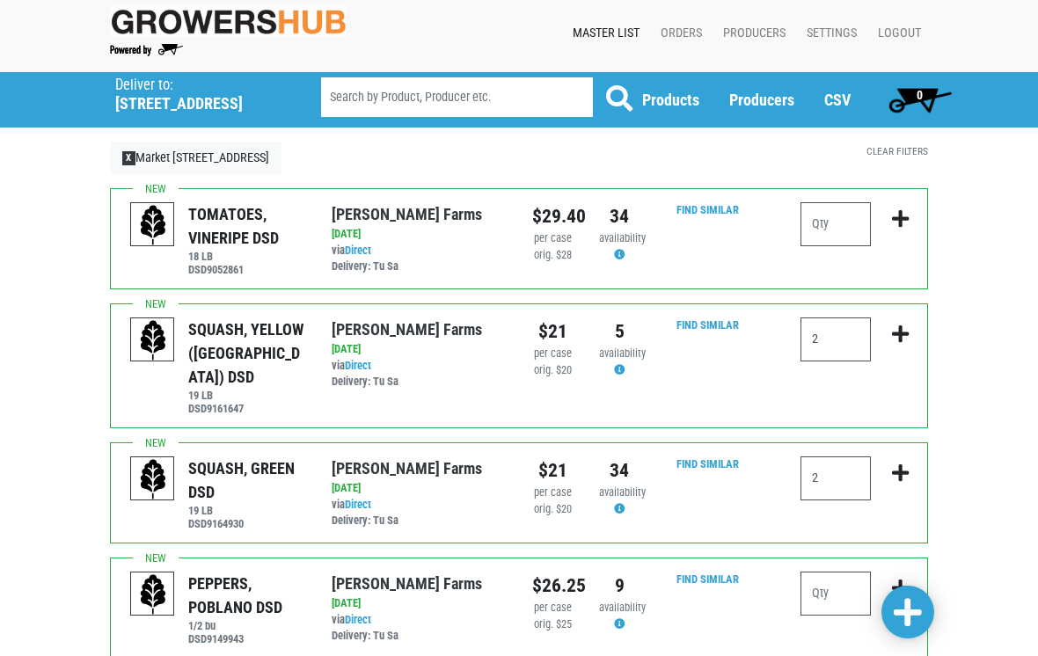
scroll to position [2, 0]
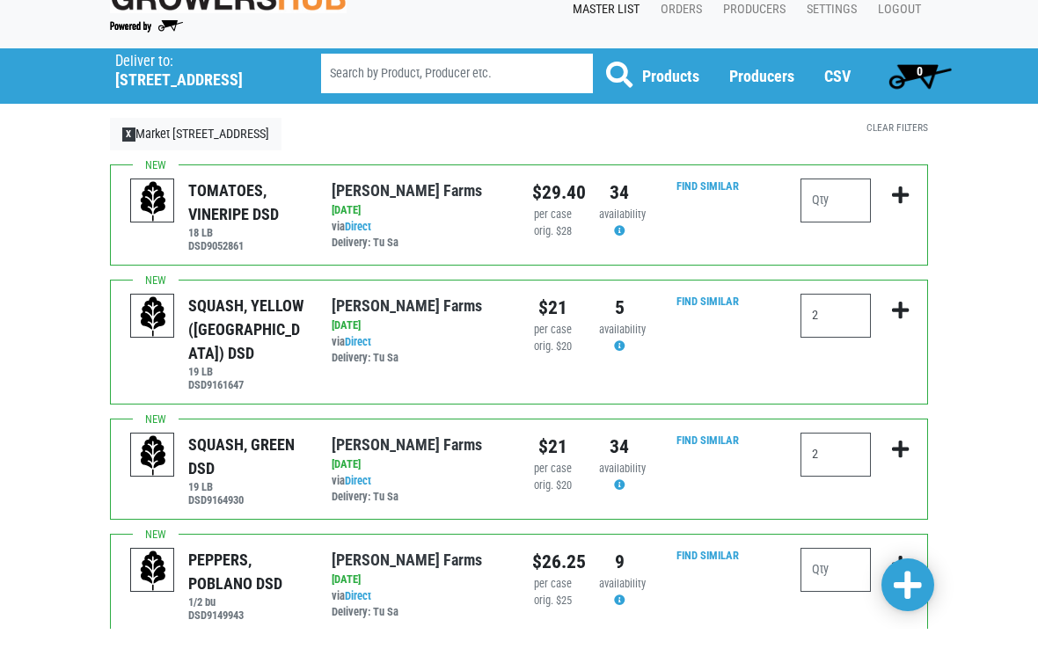
type input "2"
click at [832, 206] on input "number" at bounding box center [836, 228] width 70 height 44
type input "1"
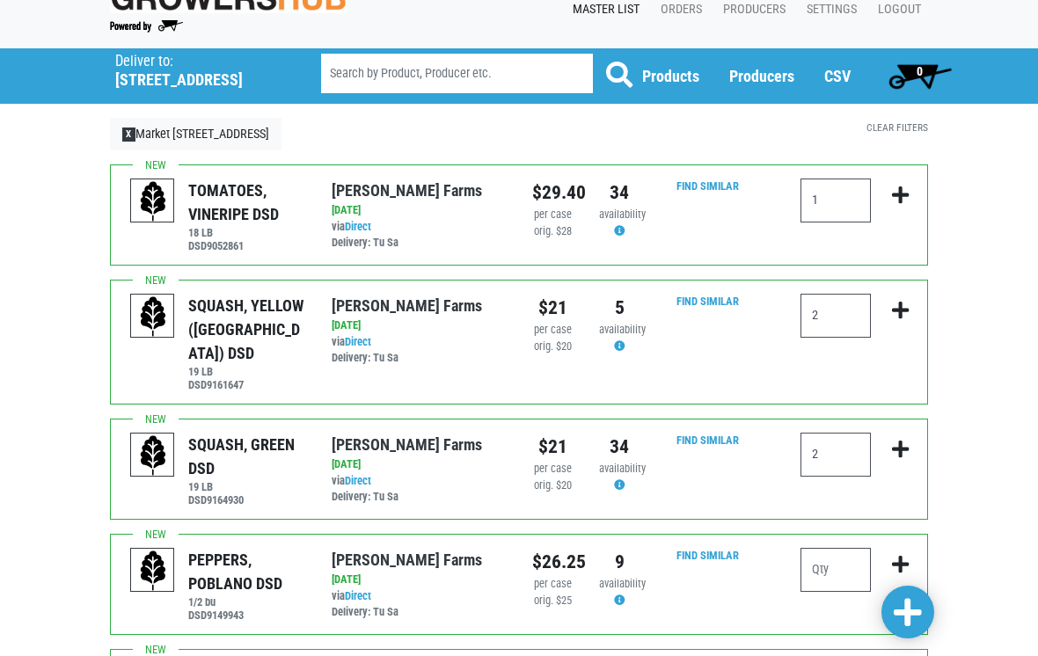
click at [914, 629] on span at bounding box center [908, 613] width 28 height 32
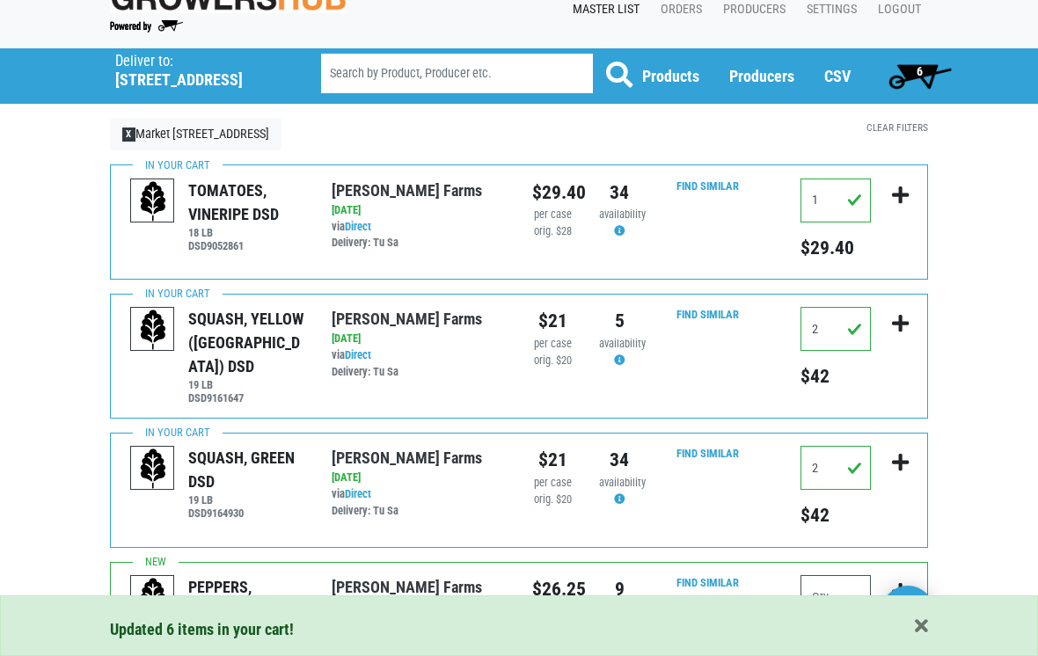
click at [906, 62] on span "6" at bounding box center [920, 75] width 78 height 35
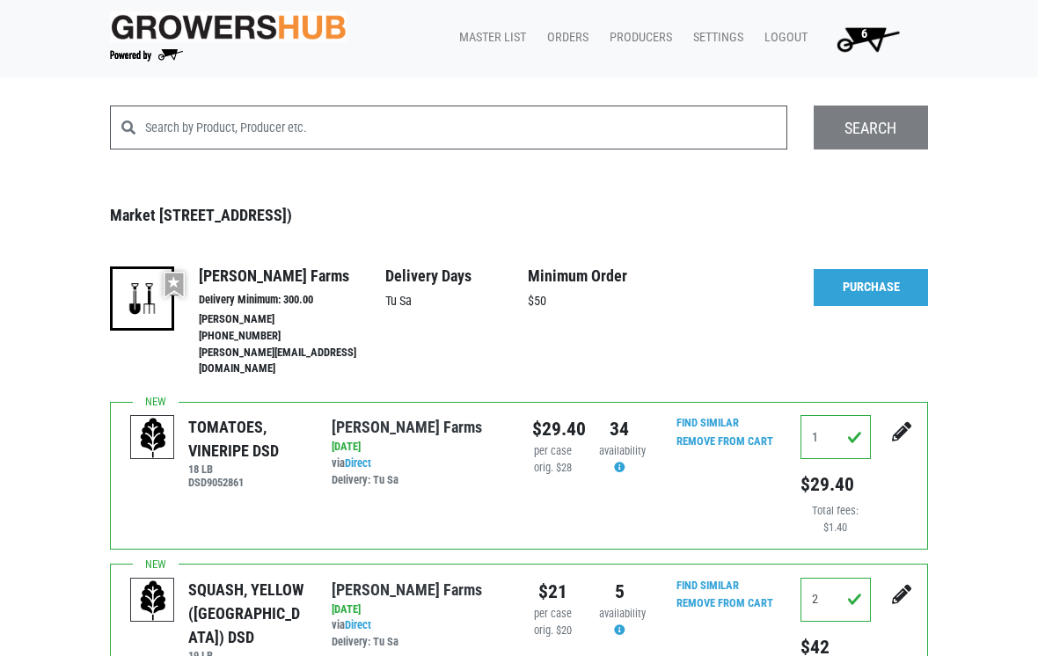
click at [875, 269] on link "Purchase" at bounding box center [871, 287] width 114 height 37
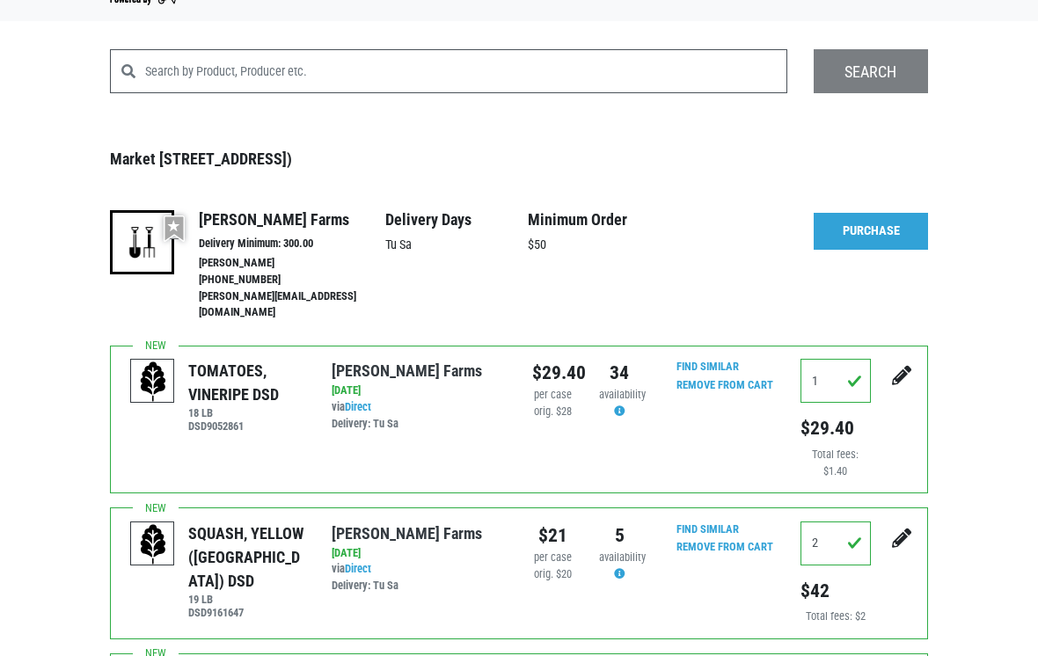
click at [882, 229] on link "Purchase" at bounding box center [871, 231] width 114 height 37
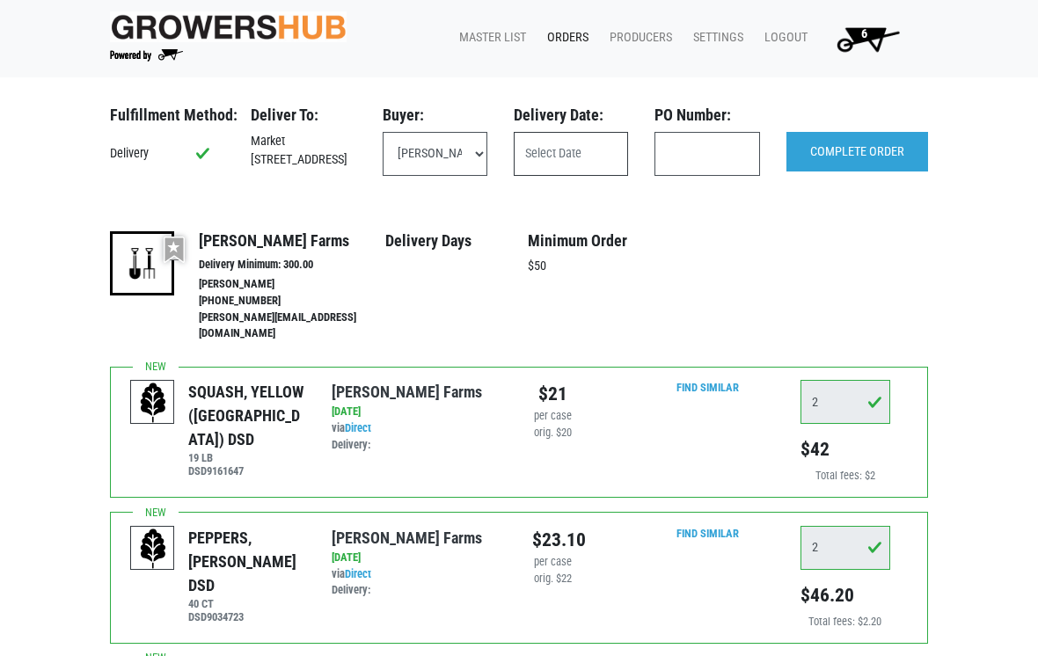
click at [541, 151] on input "text" at bounding box center [571, 154] width 114 height 44
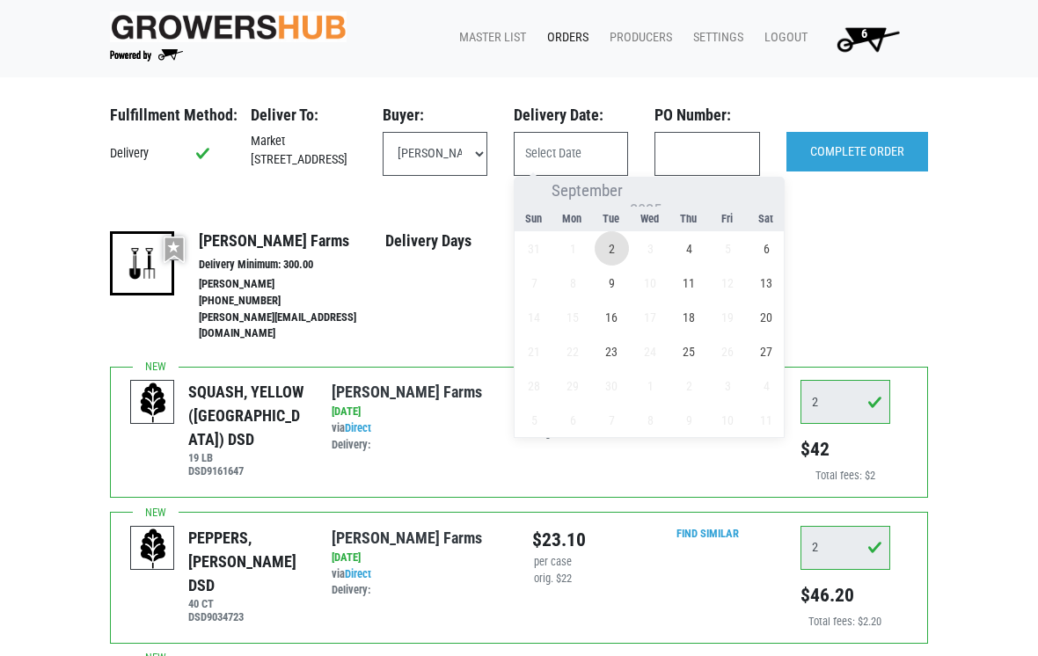
click at [621, 253] on span "2" at bounding box center [612, 248] width 34 height 34
type input "[DATE]"
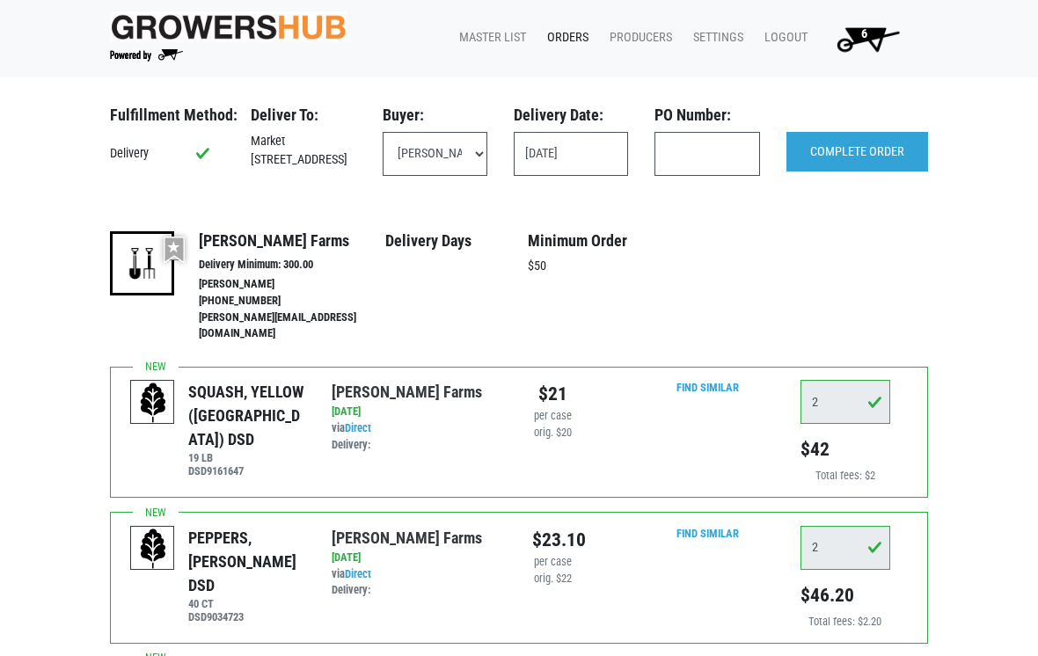
click at [918, 146] on input "COMPLETE ORDER" at bounding box center [858, 152] width 142 height 40
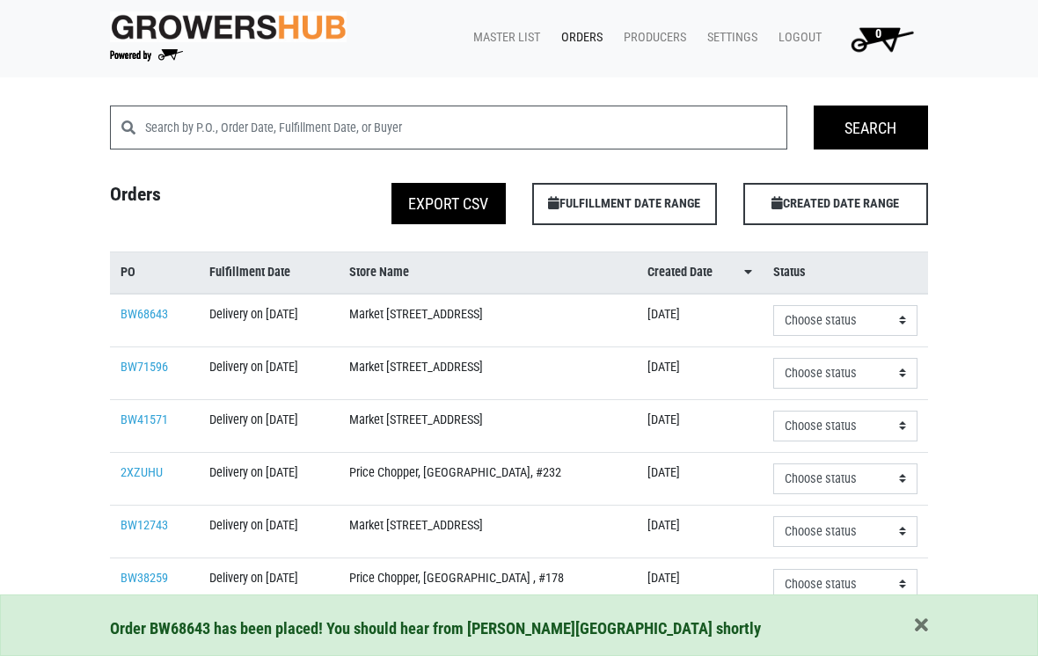
click at [143, 375] on link "BW71596" at bounding box center [145, 367] width 48 height 15
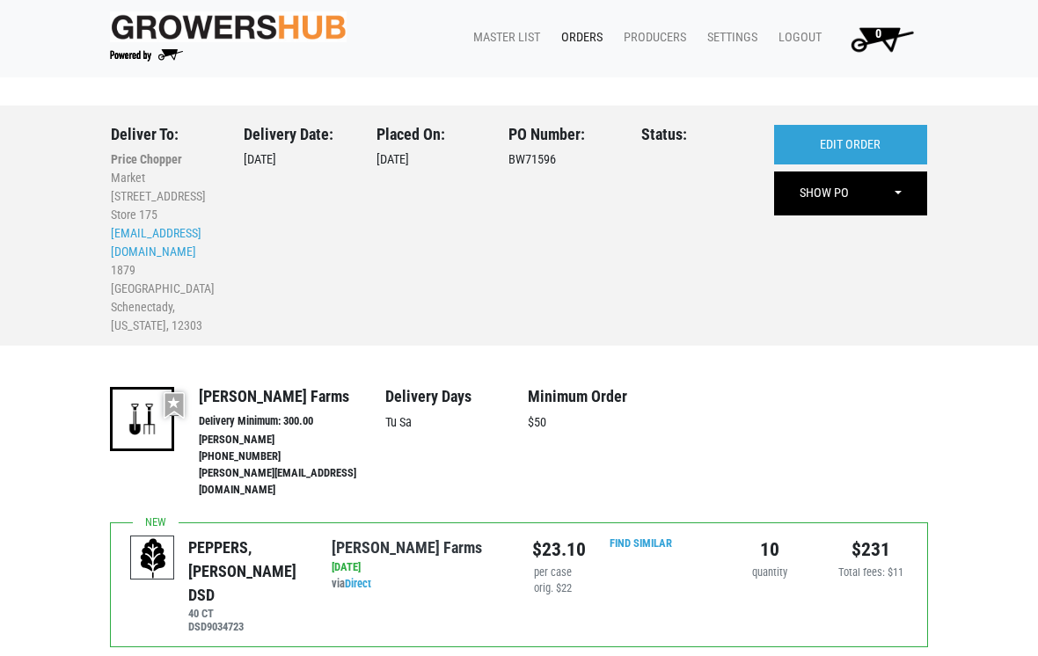
click at [879, 132] on link "EDIT ORDER" at bounding box center [850, 145] width 153 height 40
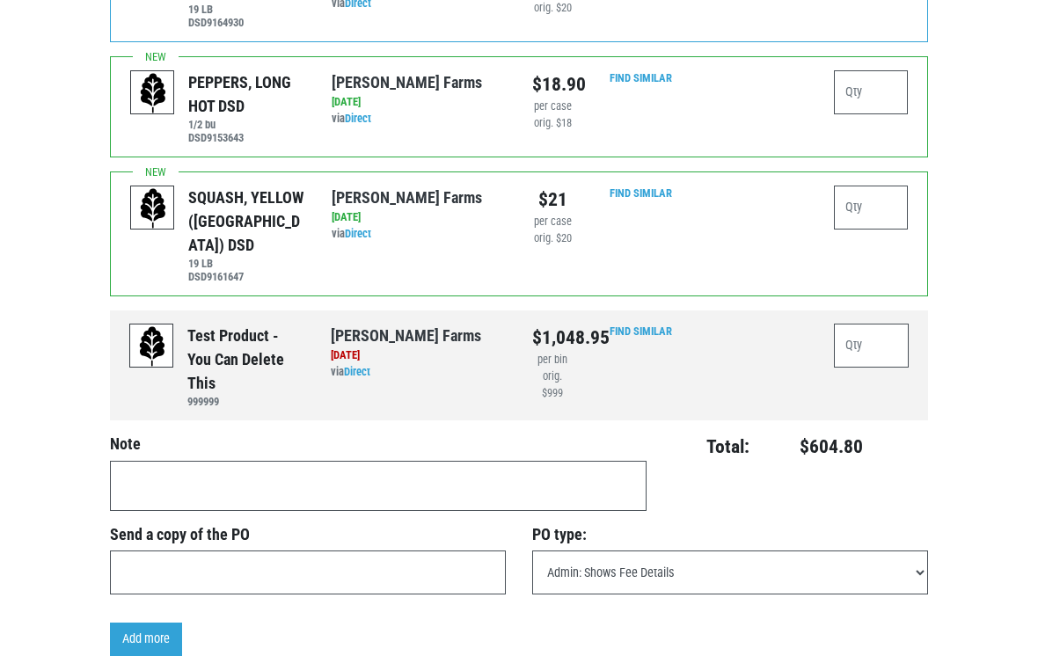
scroll to position [1430, 0]
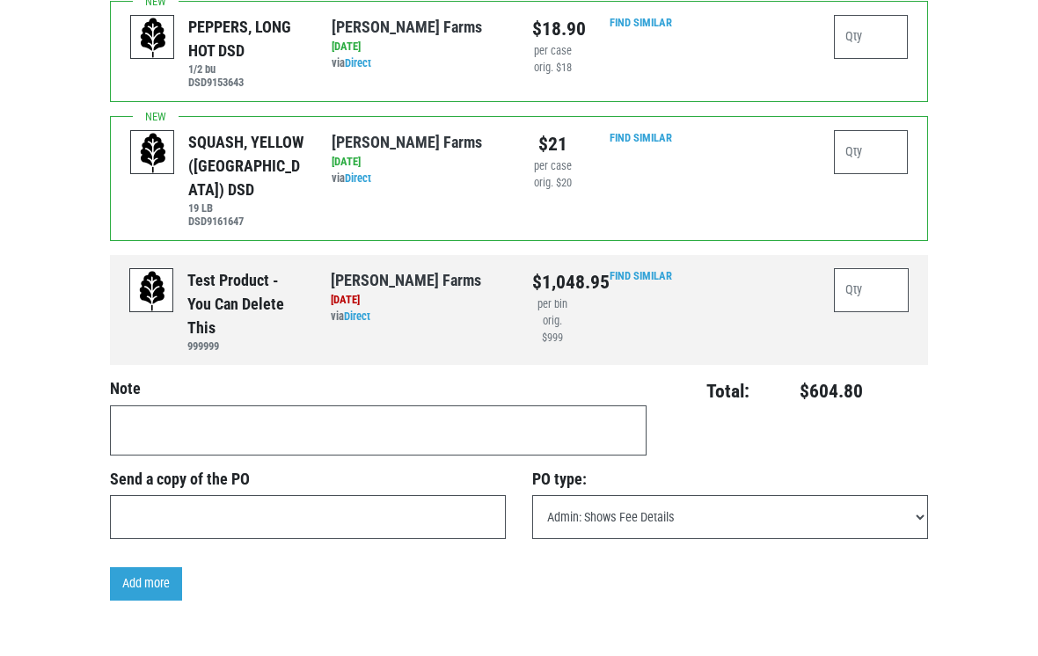
click at [151, 568] on link "Add more" at bounding box center [146, 584] width 72 height 33
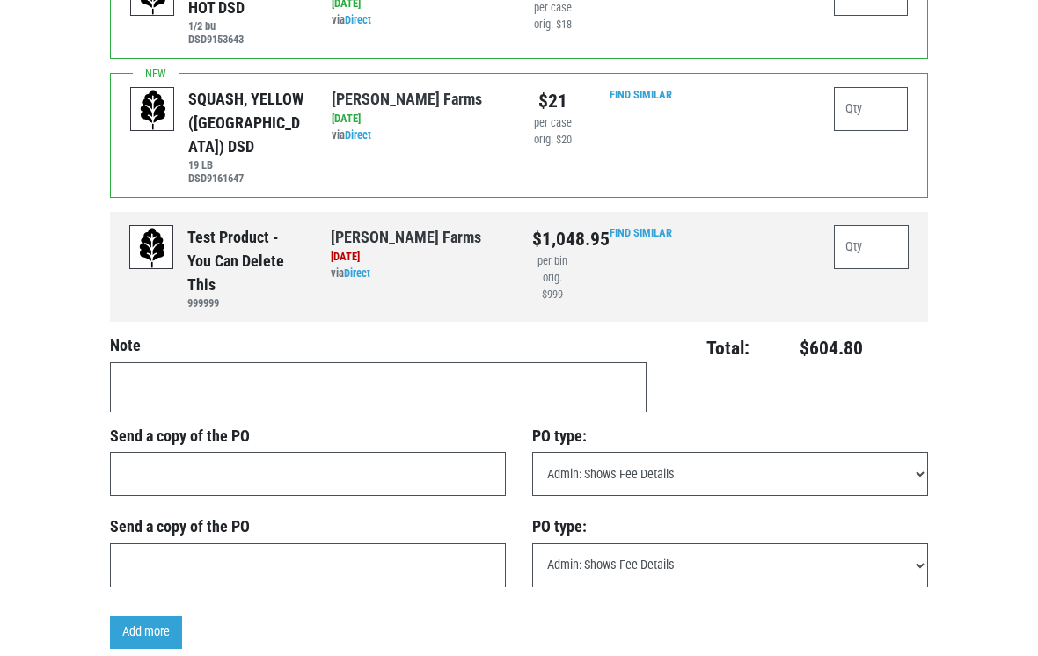
scroll to position [1520, 0]
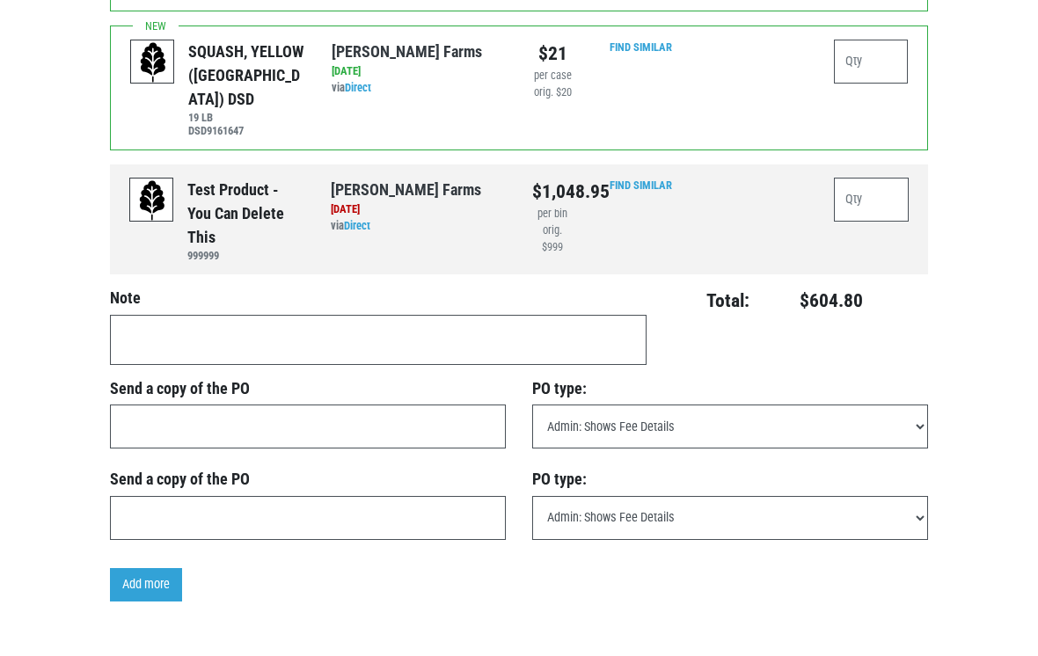
click at [140, 568] on link "Add more" at bounding box center [146, 584] width 72 height 33
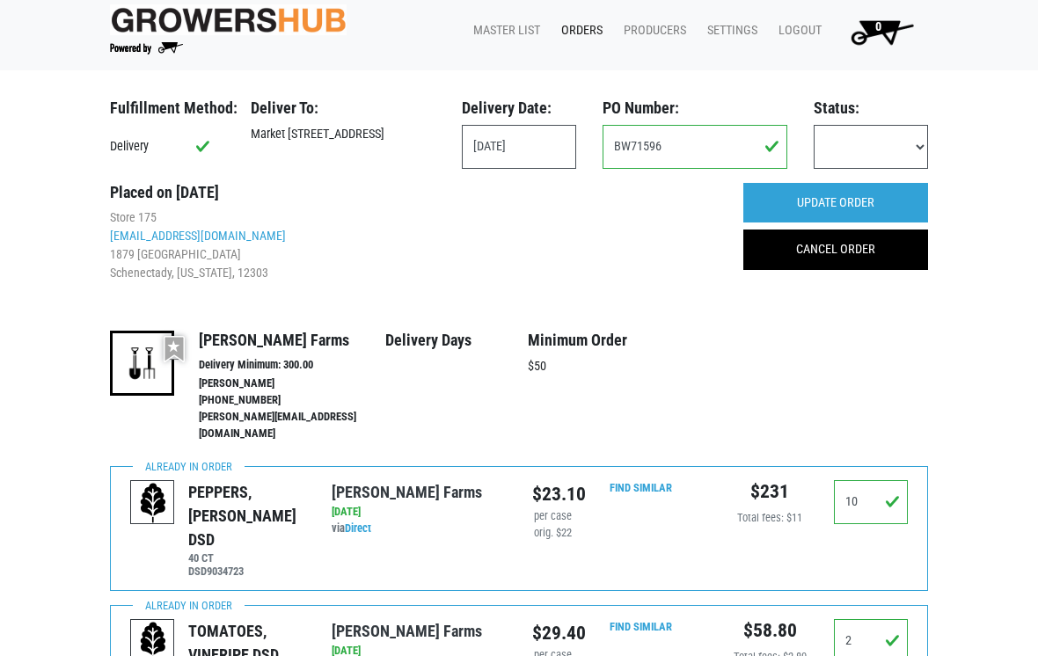
scroll to position [0, 0]
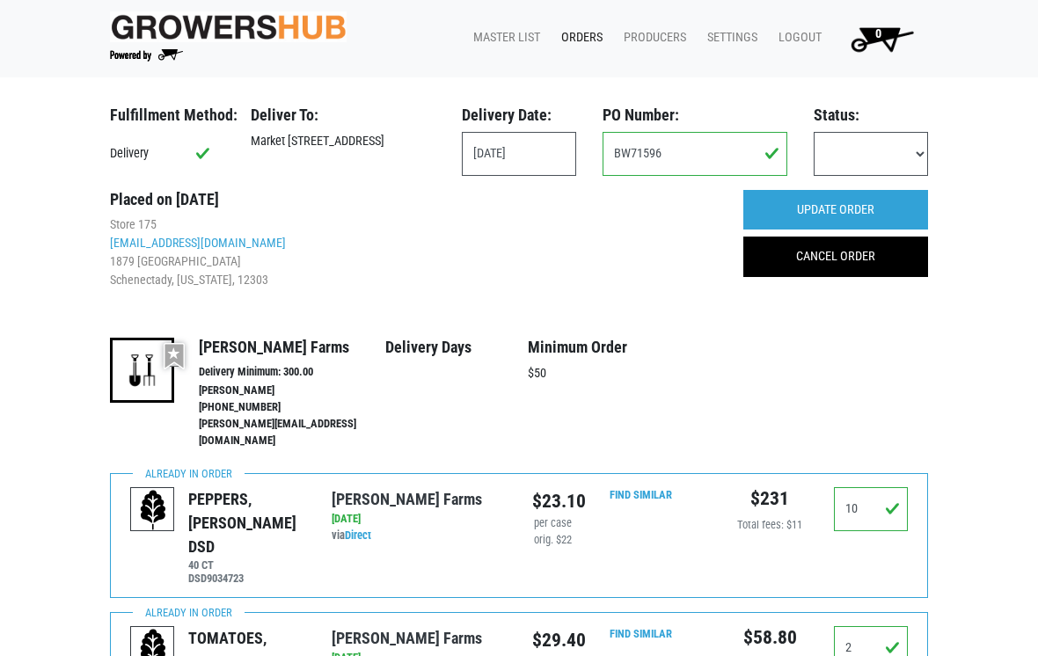
click at [886, 201] on input "UPDATE ORDER" at bounding box center [836, 210] width 185 height 40
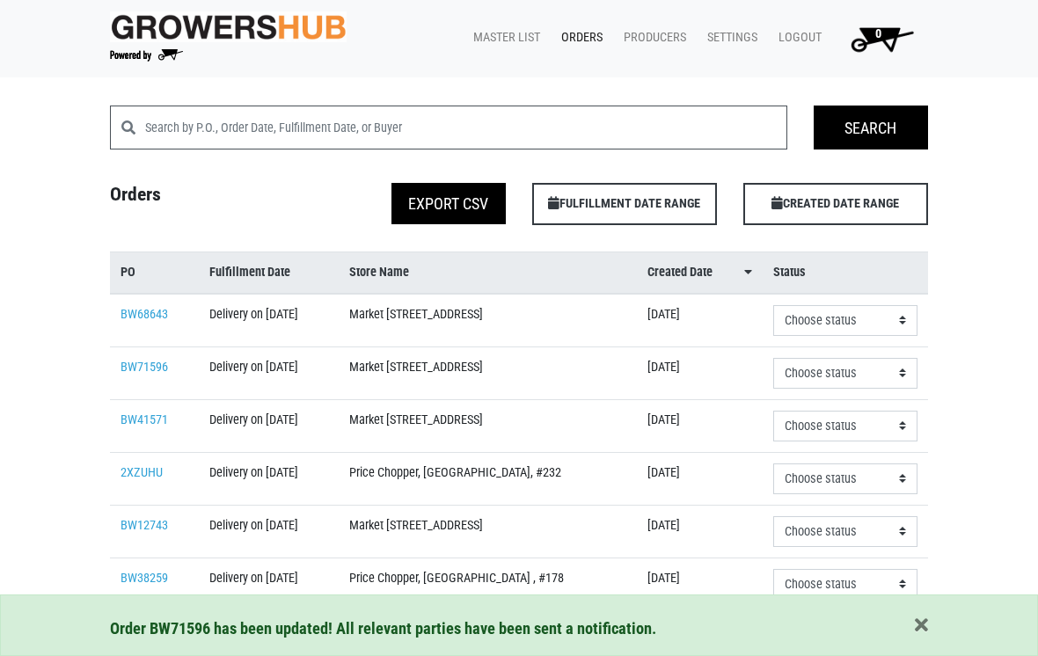
click at [143, 322] on link "BW68643" at bounding box center [145, 314] width 48 height 15
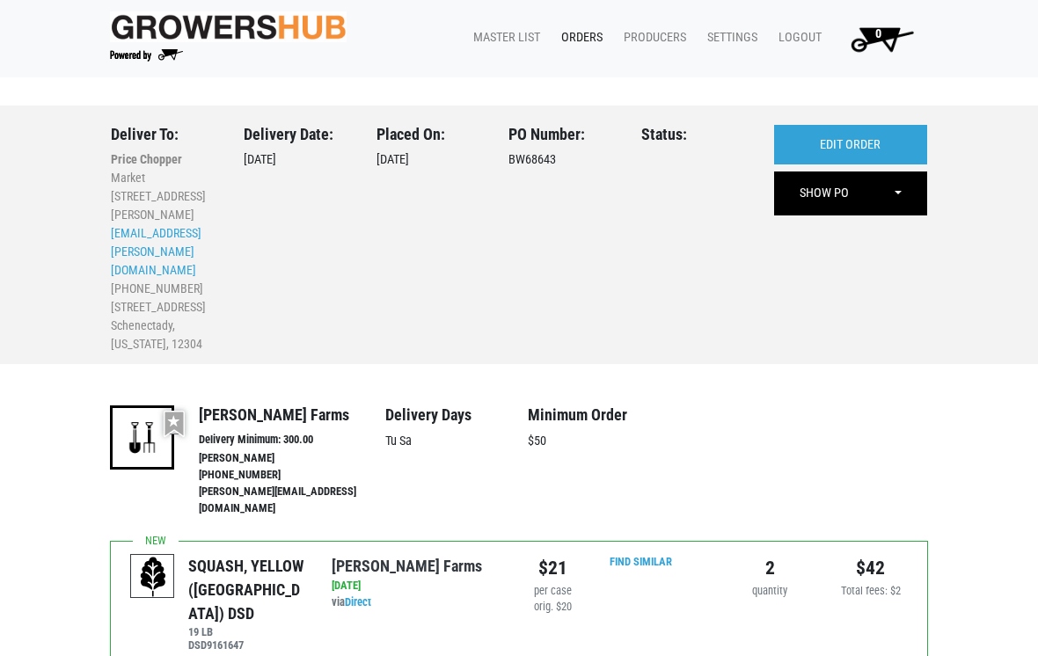
click at [588, 27] on link "Orders" at bounding box center [578, 37] width 62 height 33
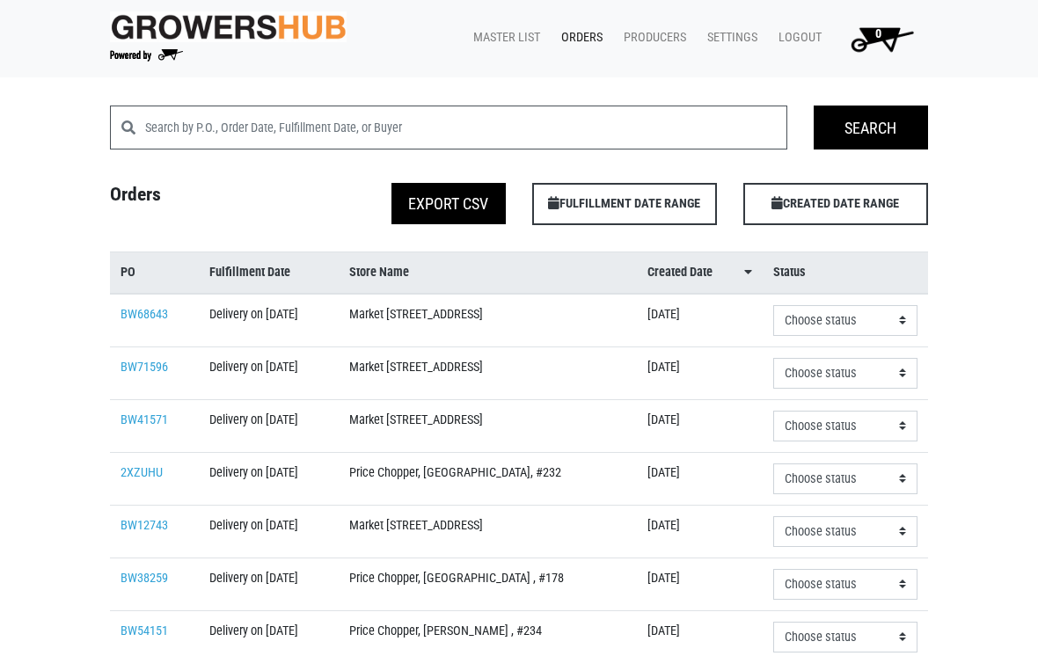
click at [135, 375] on link "BW71596" at bounding box center [145, 367] width 48 height 15
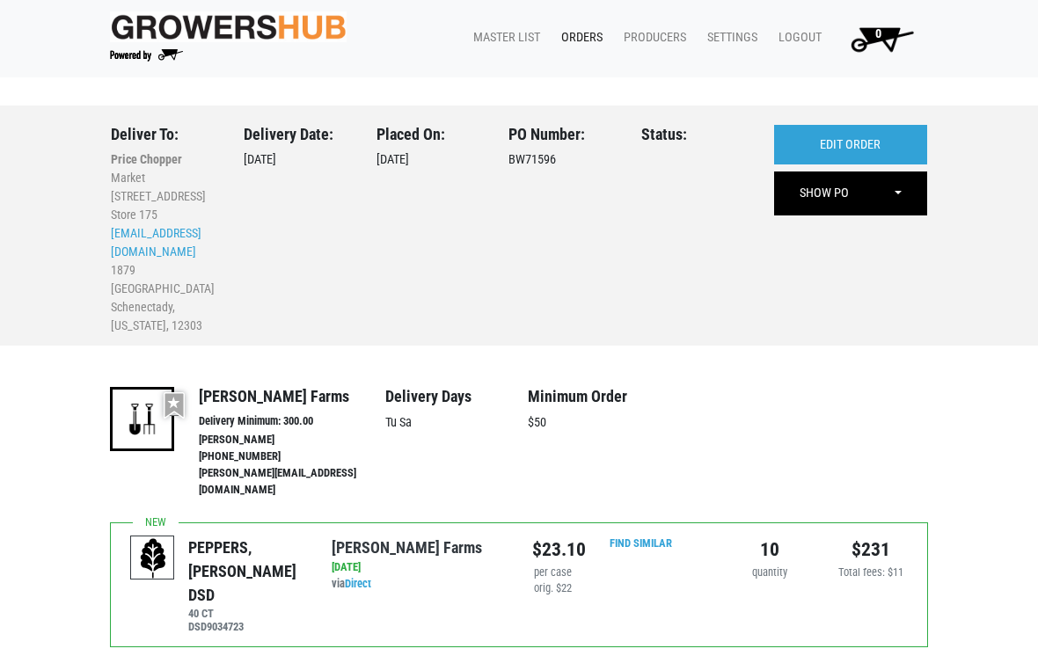
click at [896, 131] on link "EDIT ORDER" at bounding box center [850, 145] width 153 height 40
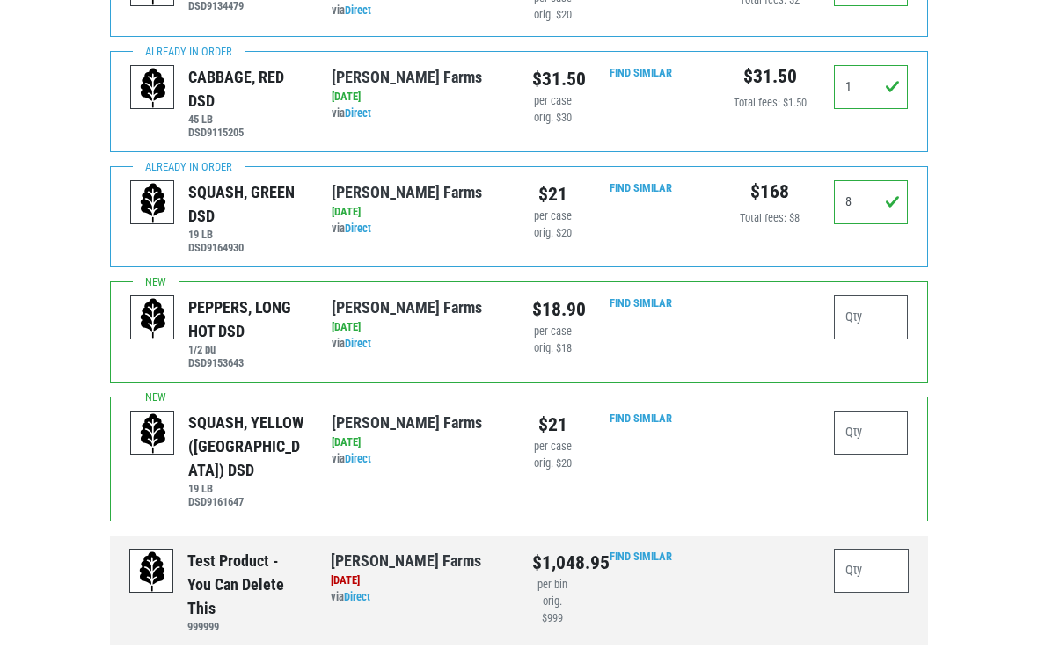
scroll to position [1149, 0]
click at [873, 411] on input "number" at bounding box center [871, 433] width 74 height 44
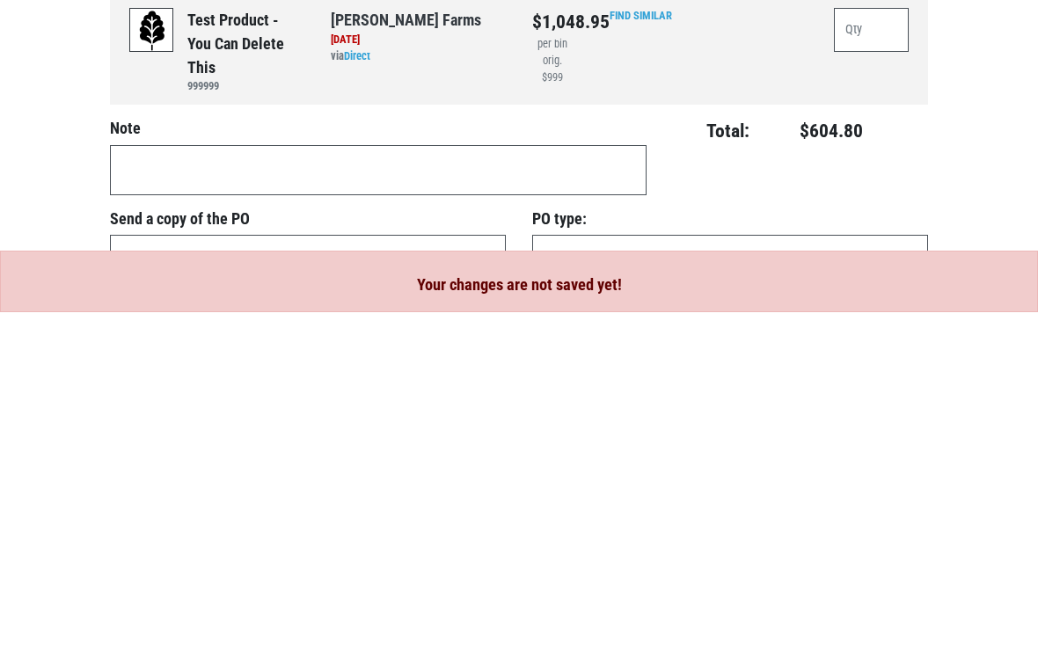
scroll to position [1379, 0]
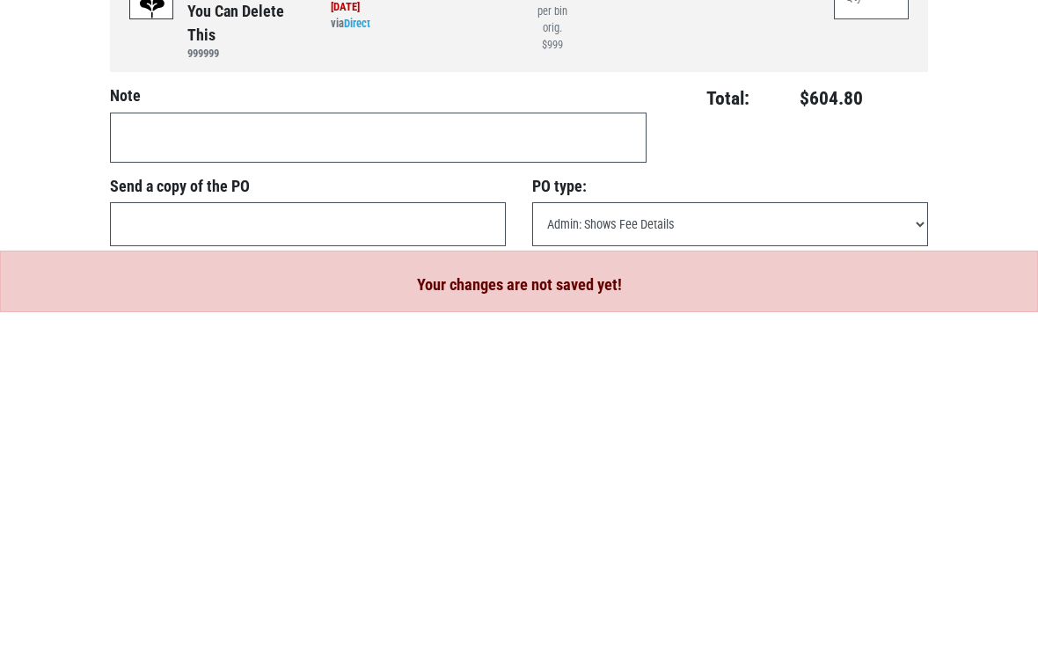
type input "2"
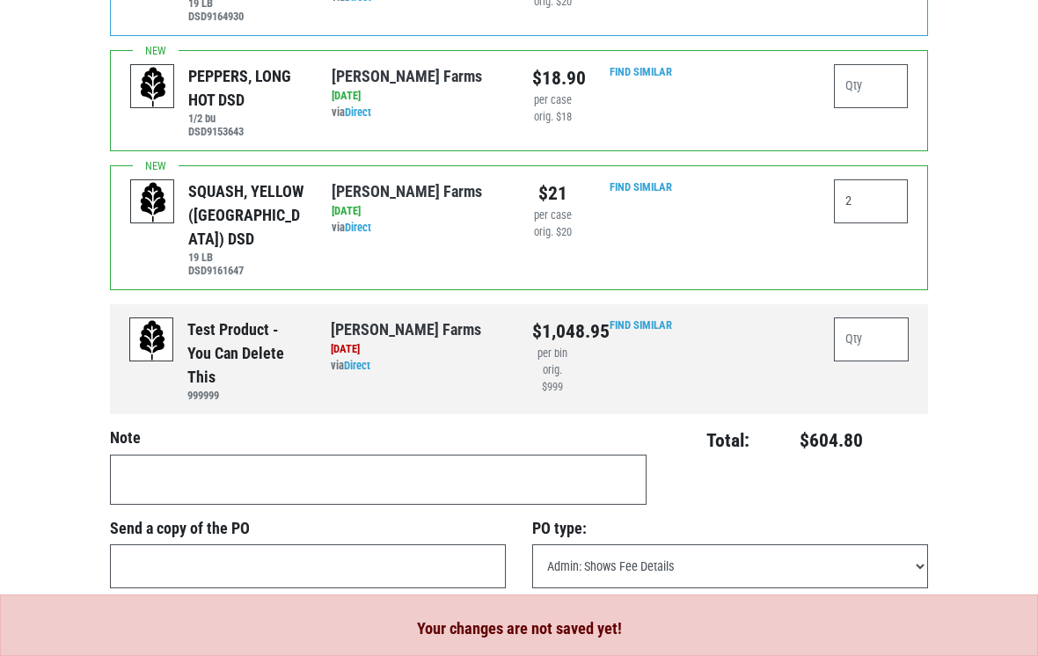
scroll to position [1380, 0]
click at [797, 180] on div at bounding box center [770, 209] width 100 height 58
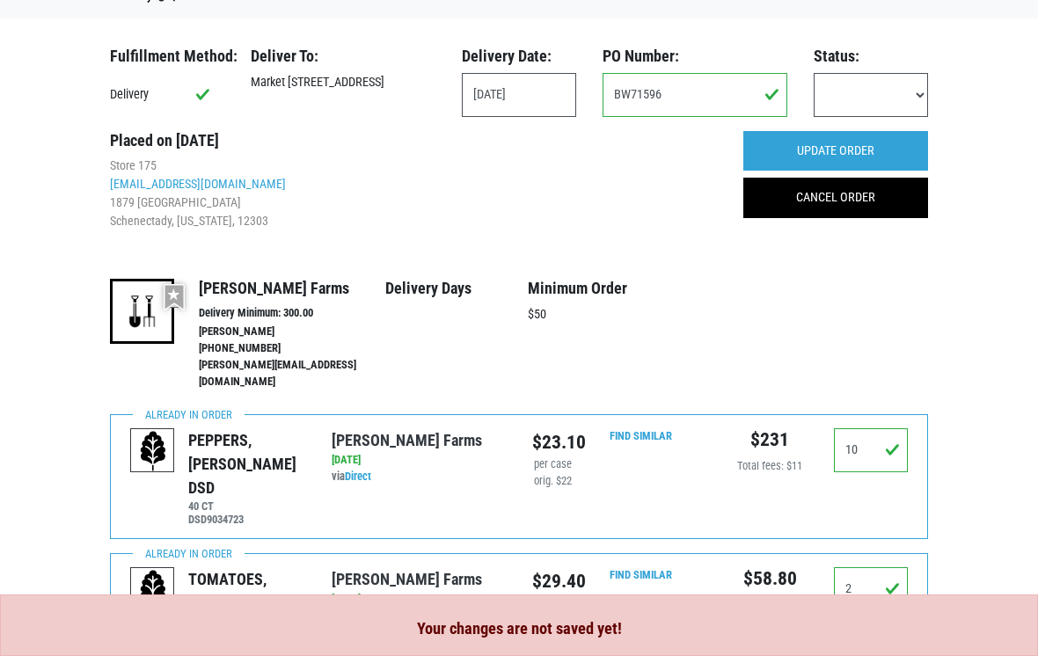
scroll to position [0, 0]
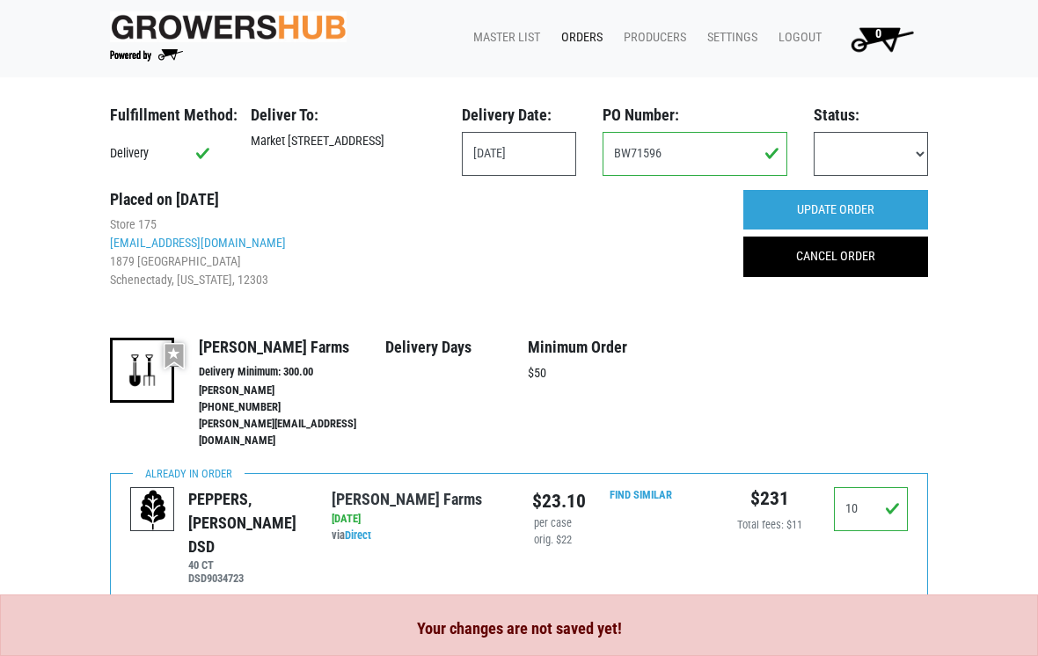
click at [875, 202] on input "UPDATE ORDER" at bounding box center [836, 210] width 185 height 40
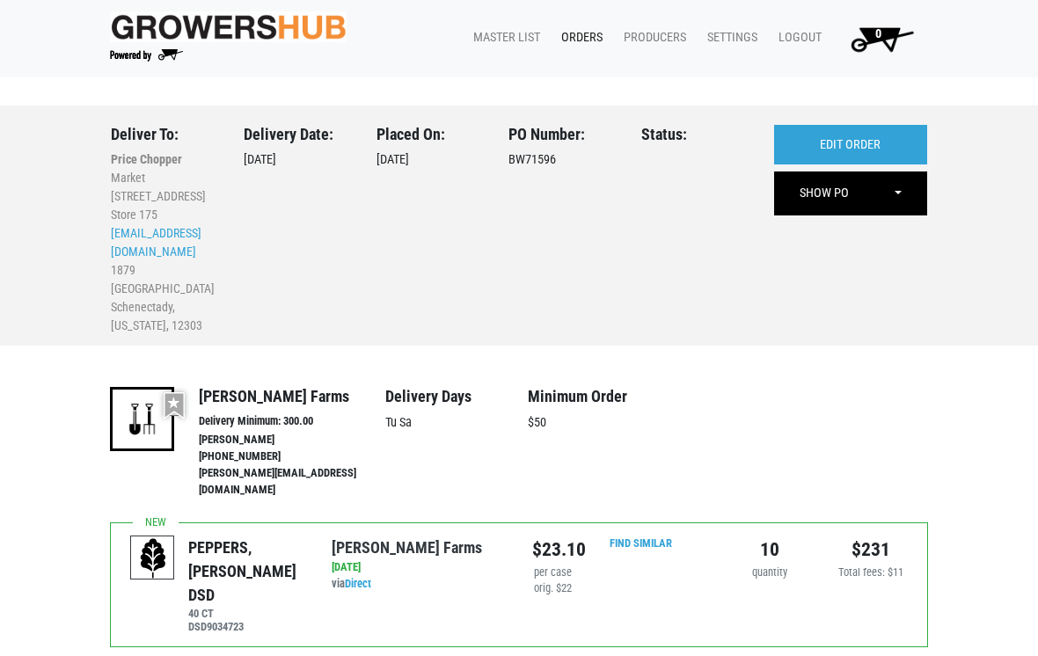
click at [901, 144] on link "EDIT ORDER" at bounding box center [850, 145] width 153 height 40
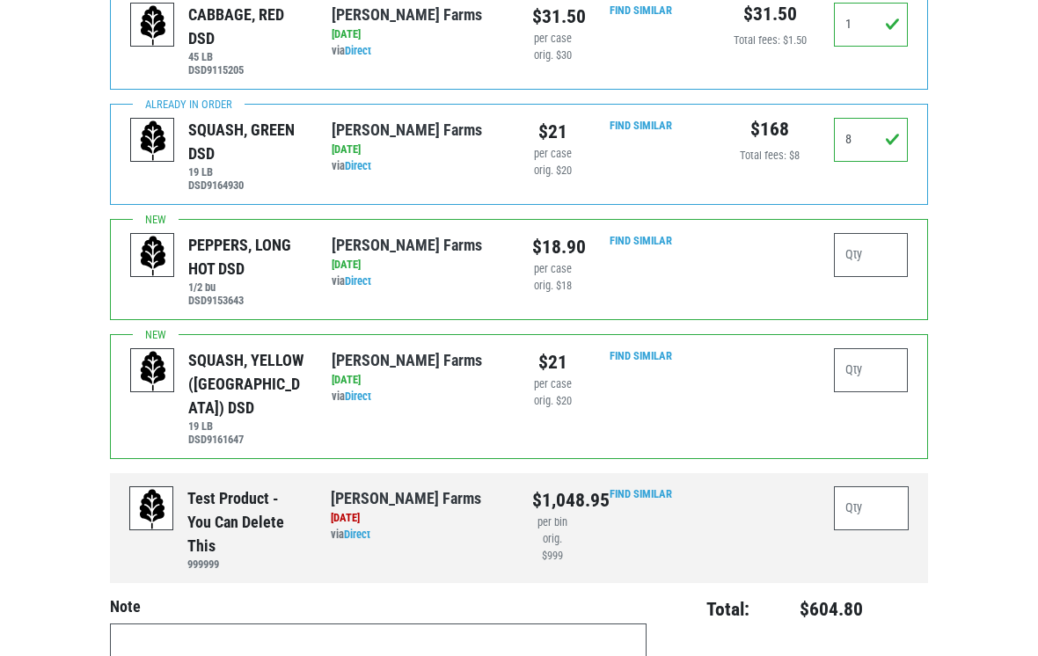
scroll to position [1215, 0]
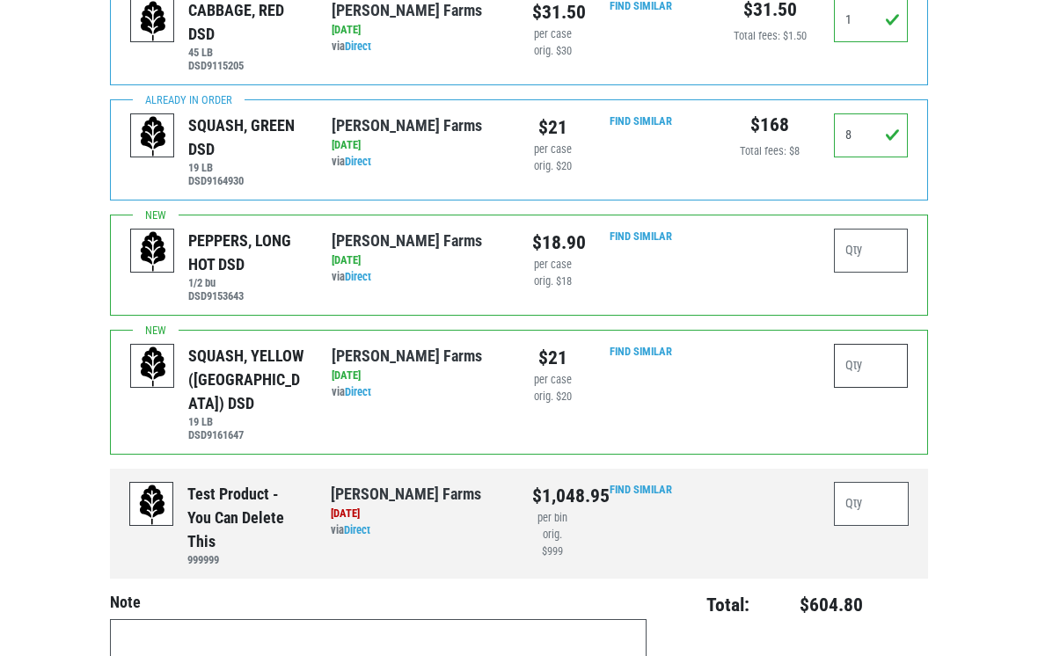
click at [875, 344] on input "number" at bounding box center [871, 366] width 74 height 44
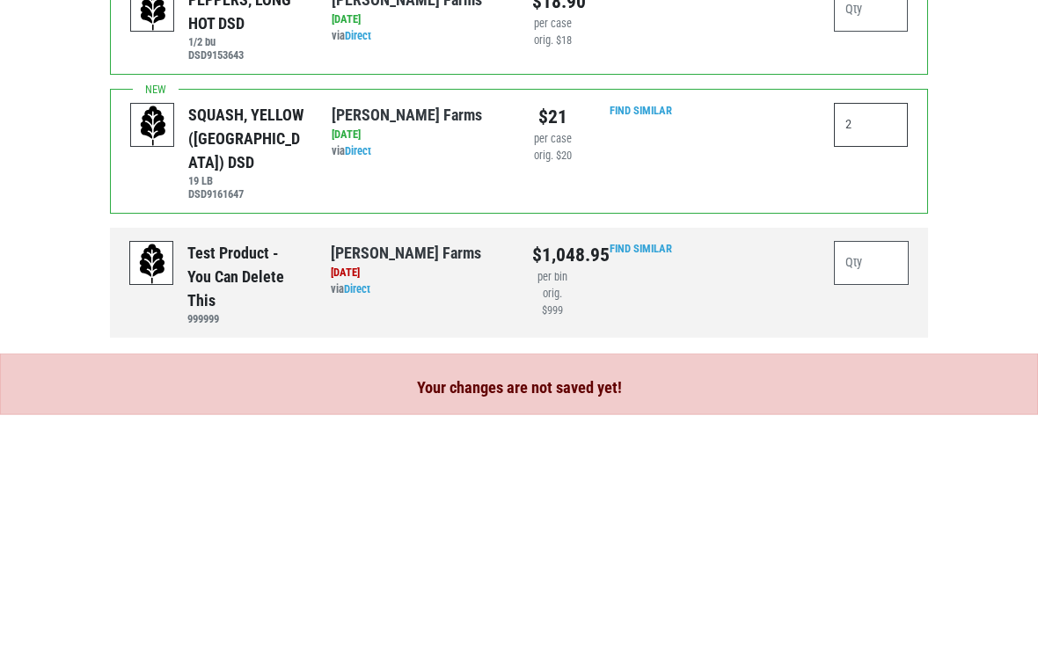
type input "2"
click at [868, 483] on input "number" at bounding box center [871, 505] width 74 height 44
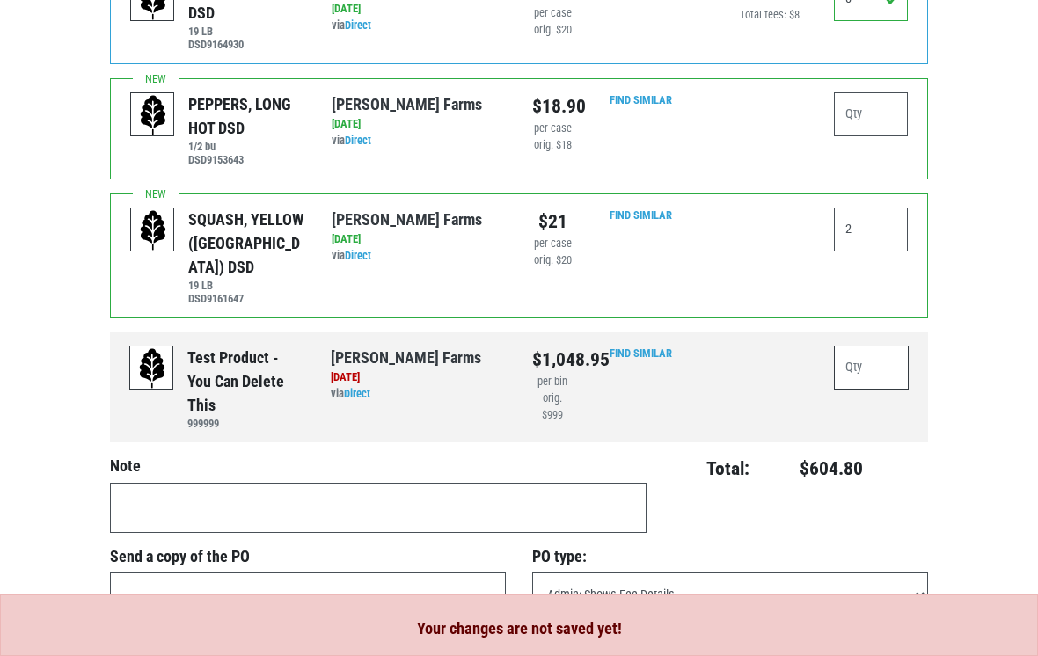
scroll to position [1246, 0]
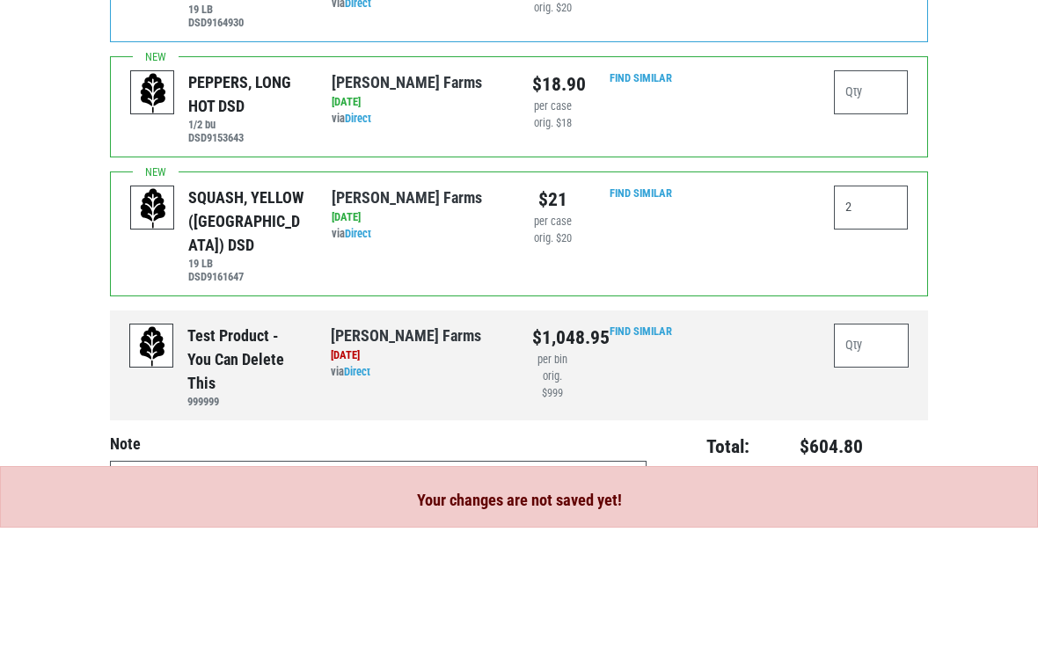
click at [232, 314] on div "SQUASH, YELLOW ([GEOGRAPHIC_DATA]) DSD" at bounding box center [246, 349] width 116 height 71
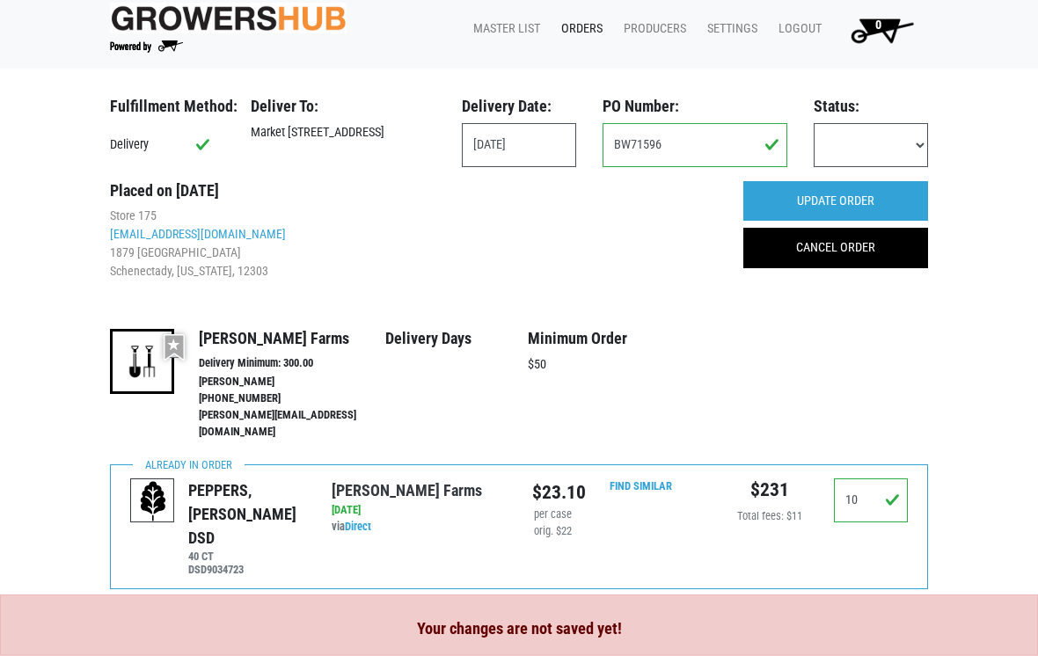
scroll to position [0, 0]
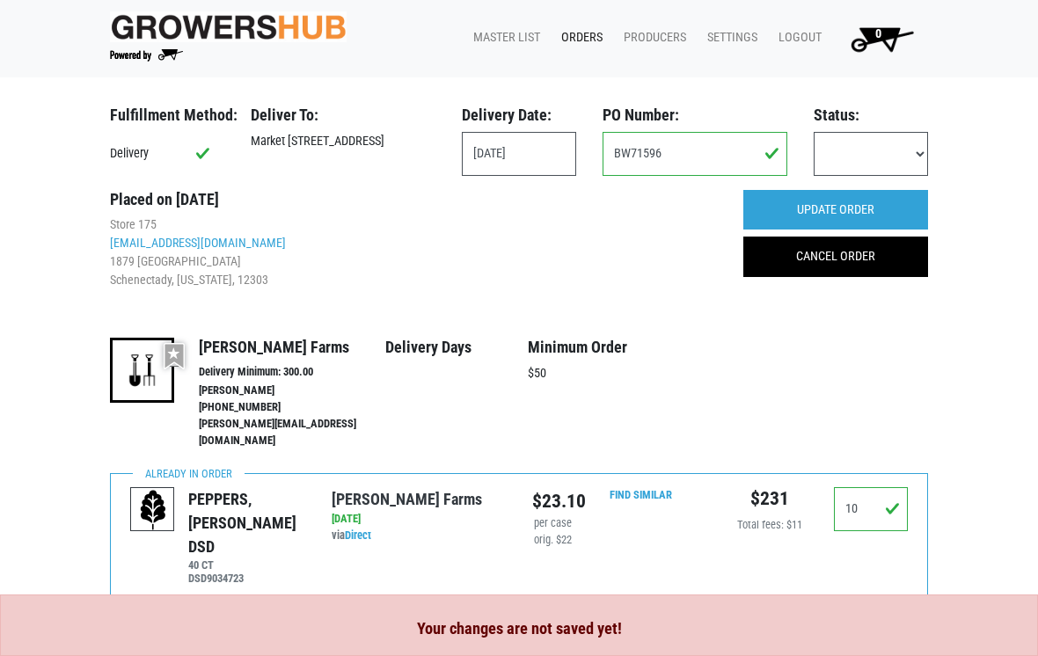
click at [893, 203] on input "UPDATE ORDER" at bounding box center [836, 210] width 185 height 40
